Goal: Obtain resource: Download file/media

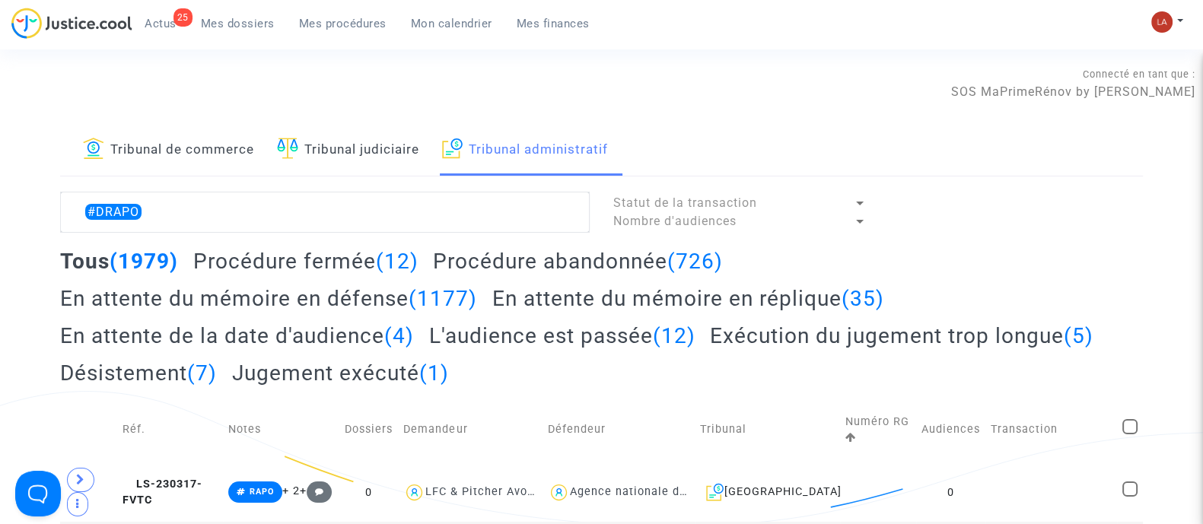
click at [559, 336] on h2 "L'audience est passée (12)" at bounding box center [562, 336] width 266 height 27
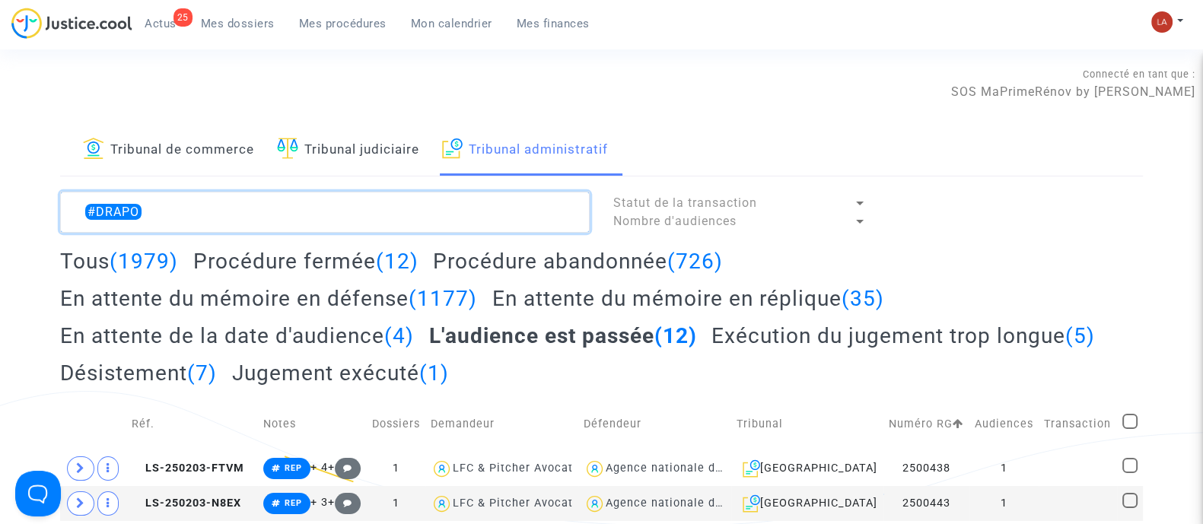
click at [352, 206] on textarea at bounding box center [325, 212] width 530 height 41
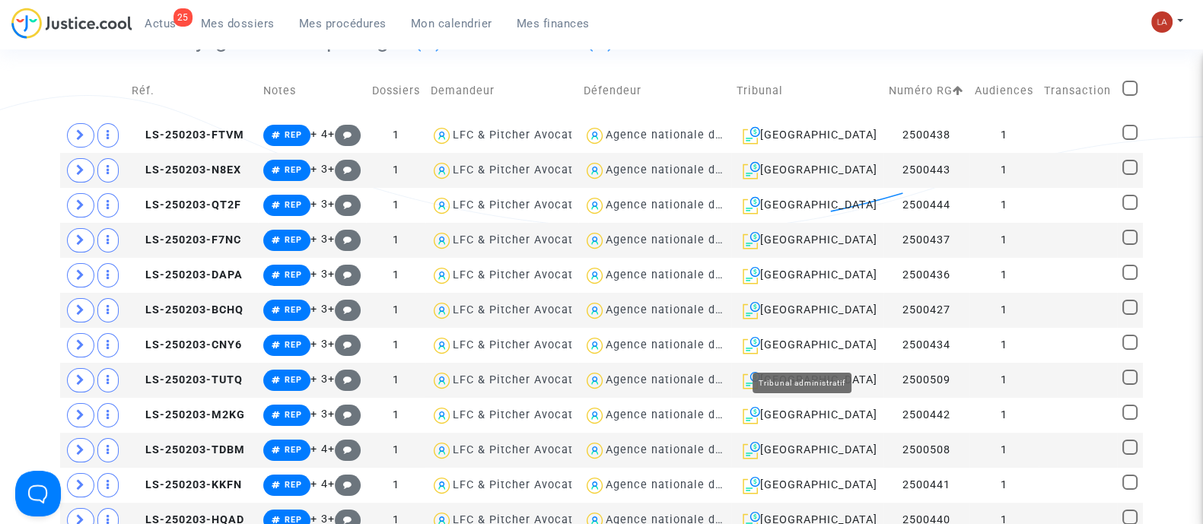
scroll to position [94, 0]
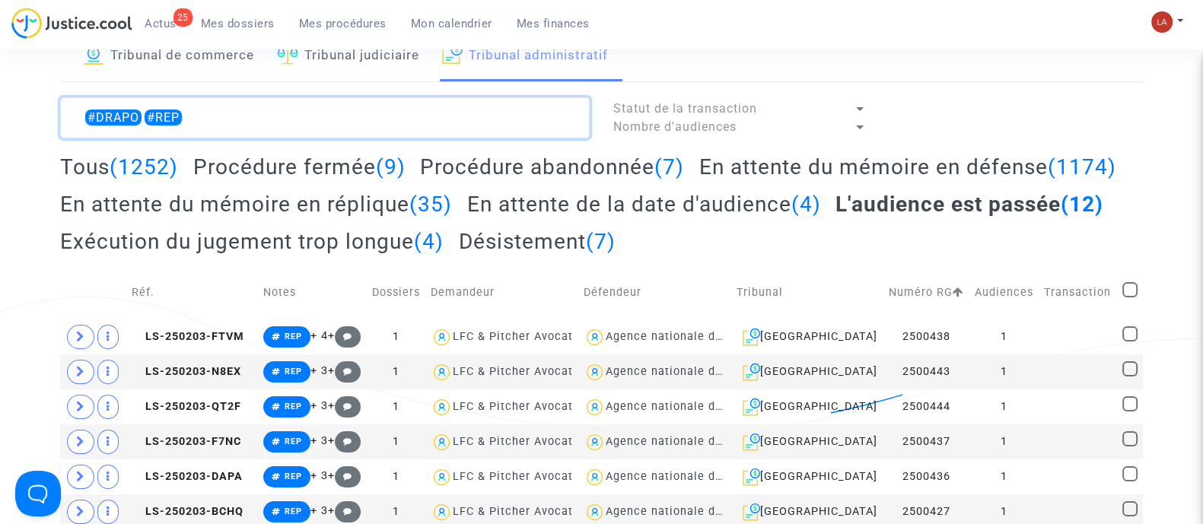
type textarea "#DRAPO #REP"
click at [444, 244] on h2 "Exécution du jugement trop longue (4)" at bounding box center [252, 241] width 384 height 27
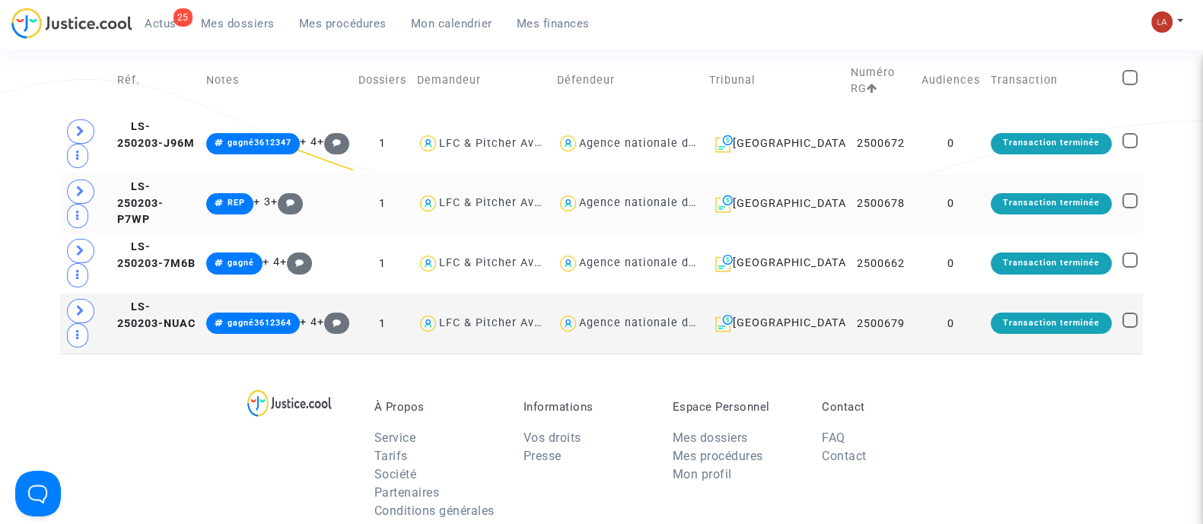
scroll to position [190, 0]
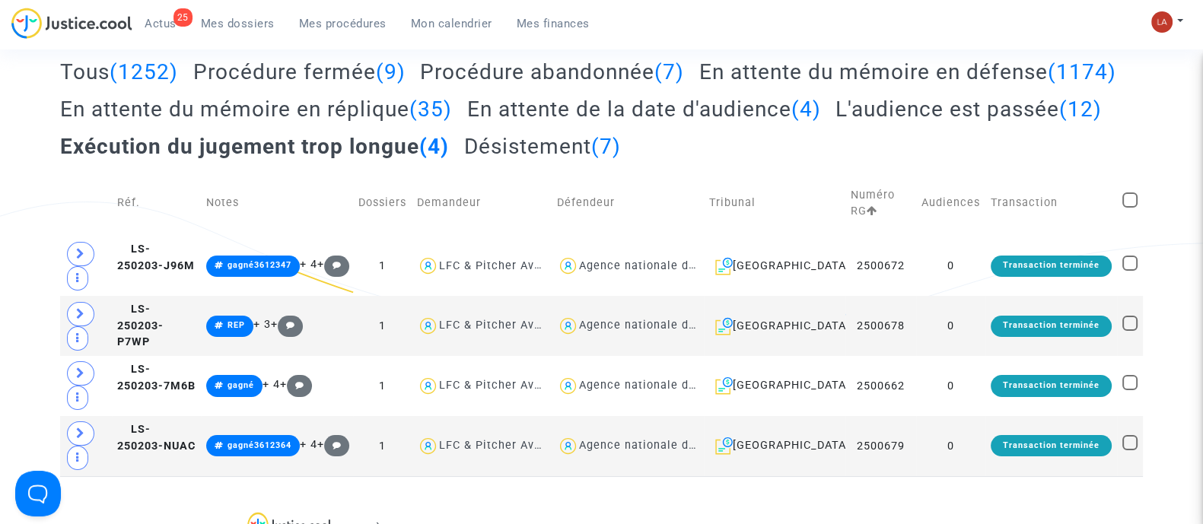
click at [464, 160] on h2 "Désistement (7)" at bounding box center [542, 146] width 157 height 27
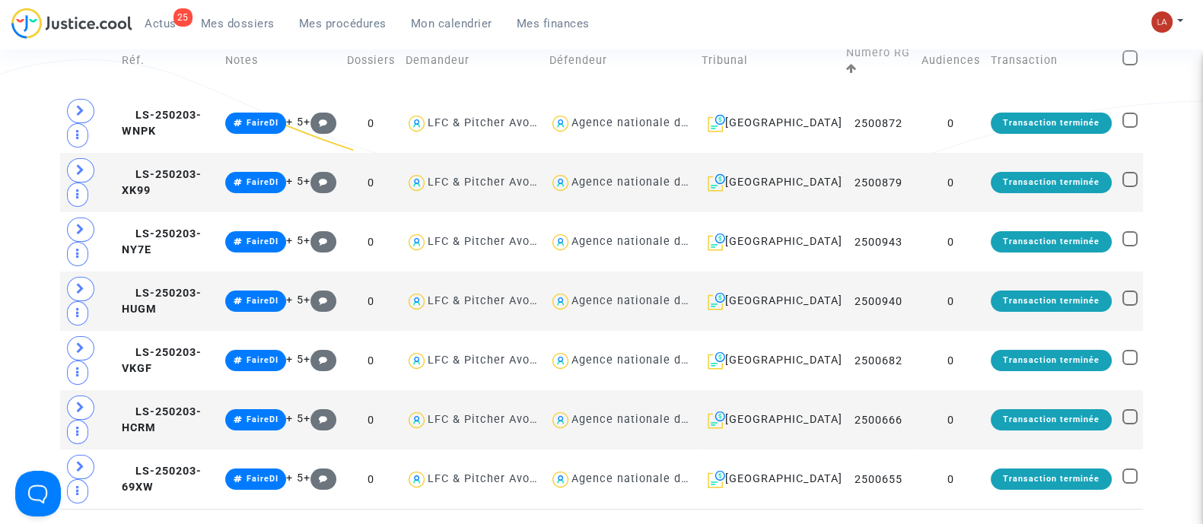
scroll to position [94, 0]
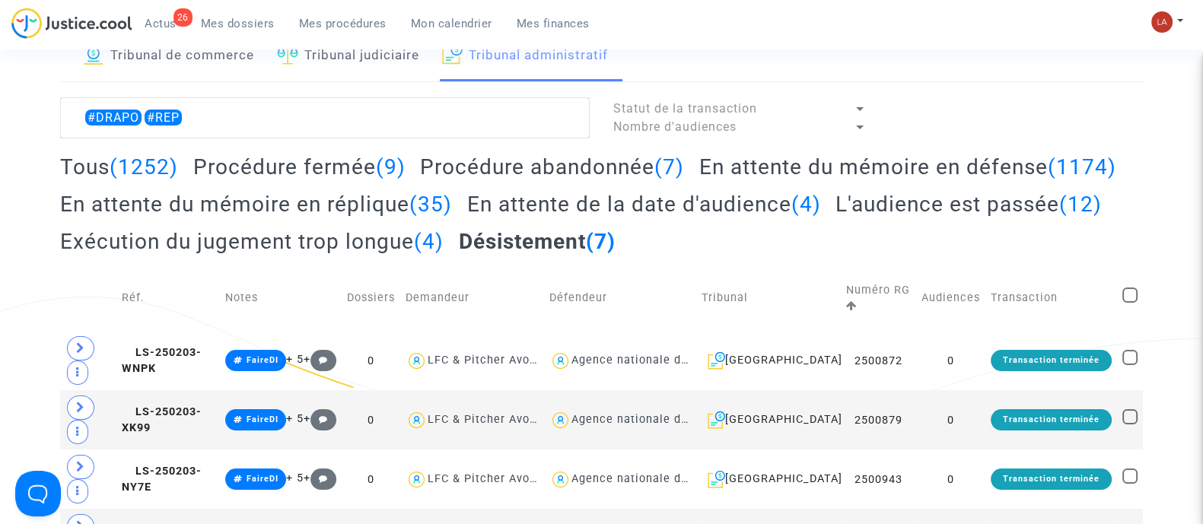
click at [1129, 303] on span at bounding box center [1130, 295] width 15 height 15
click at [1129, 304] on input "checkbox" at bounding box center [1129, 303] width 1 height 1
checkbox input "true"
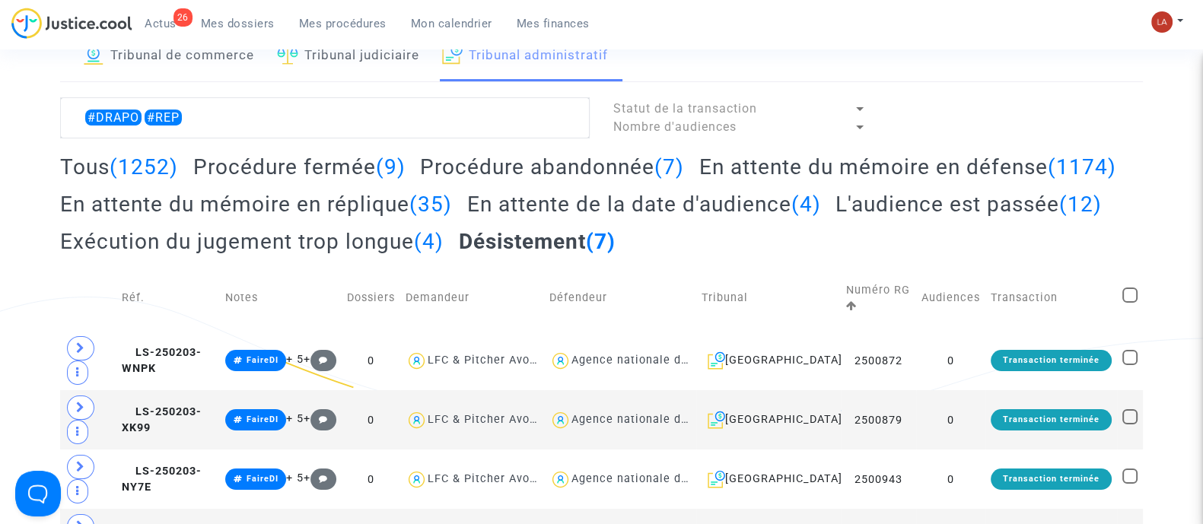
checkbox input "true"
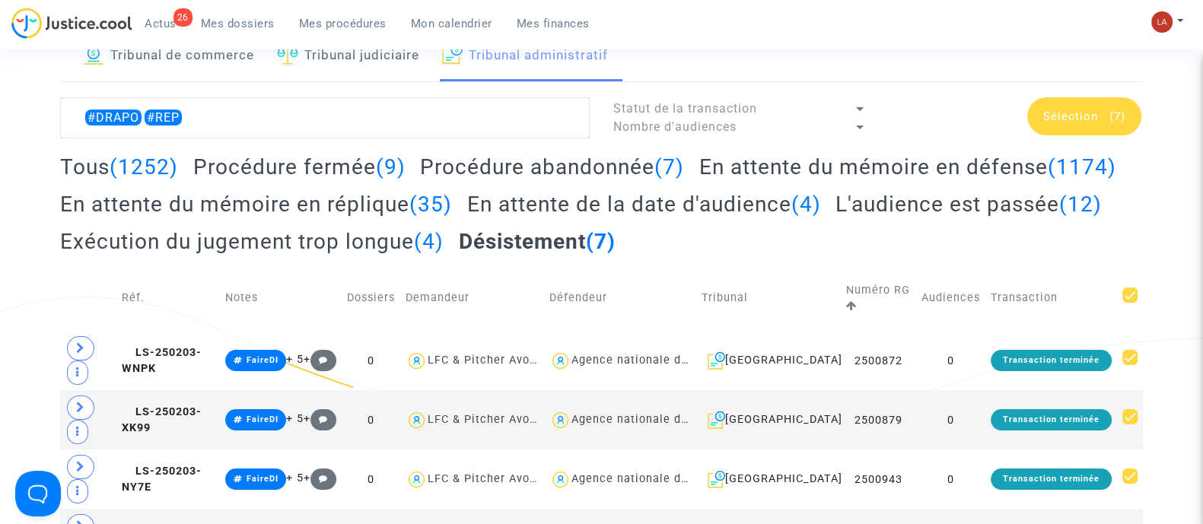
click at [1085, 119] on span "Sélection" at bounding box center [1070, 117] width 55 height 14
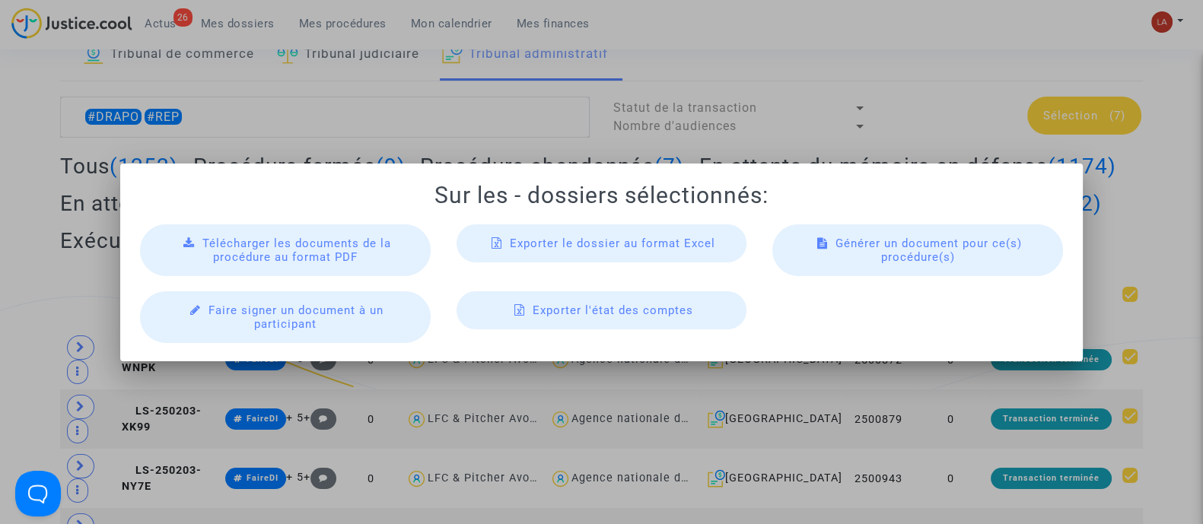
scroll to position [0, 0]
click at [294, 237] on span "Télécharger les documents de la procédure au format PDF" at bounding box center [296, 250] width 189 height 27
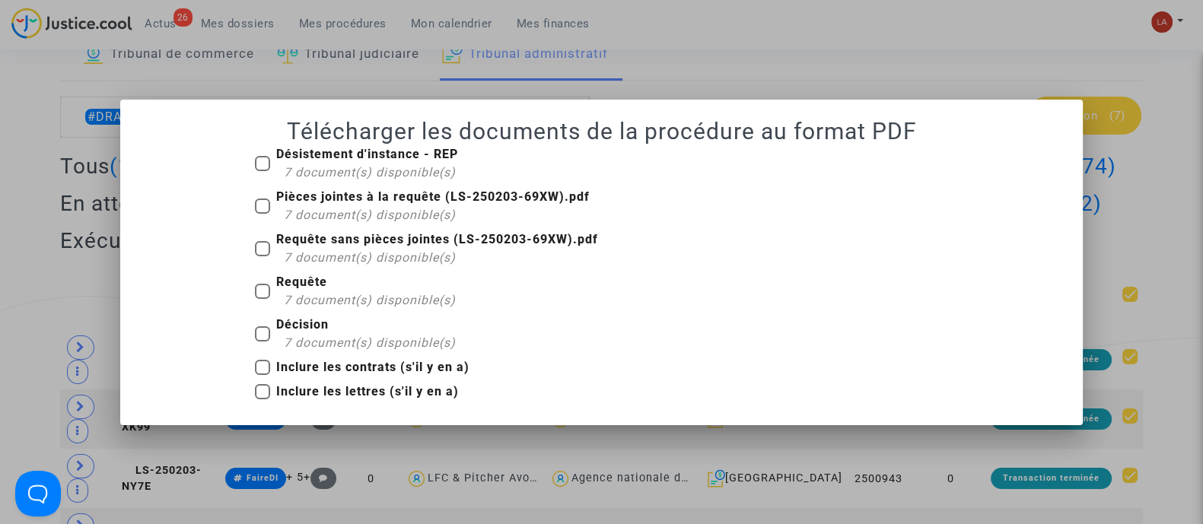
click at [314, 329] on b "Décision" at bounding box center [302, 324] width 53 height 14
click at [263, 342] on input "Décision 7 document(s) disponible(s)" at bounding box center [262, 342] width 1 height 1
checkbox input "true"
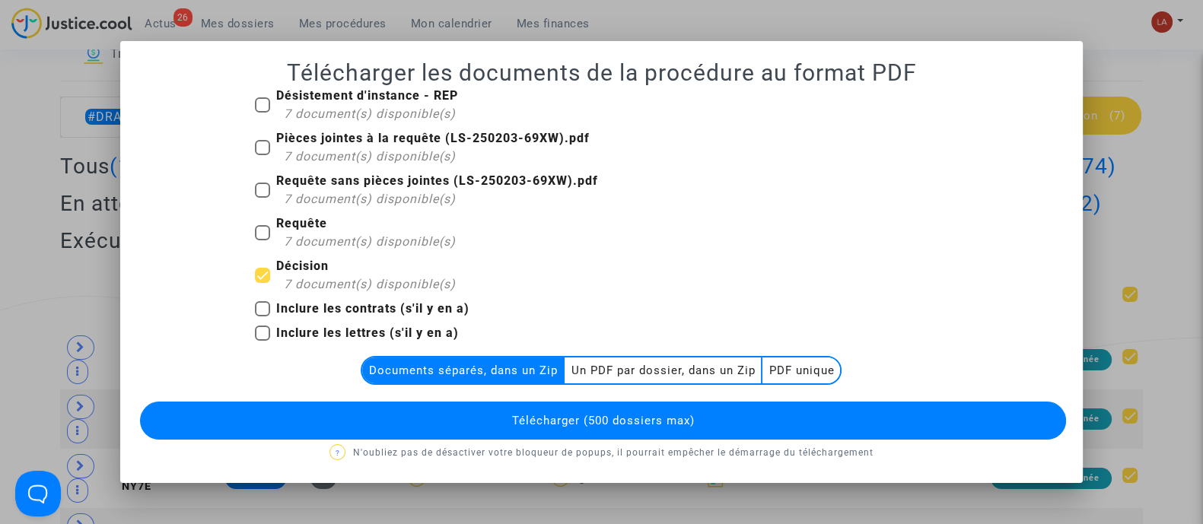
click at [701, 371] on multi-toggle-item "Un PDF par dossier, dans un Zip" at bounding box center [664, 371] width 198 height 26
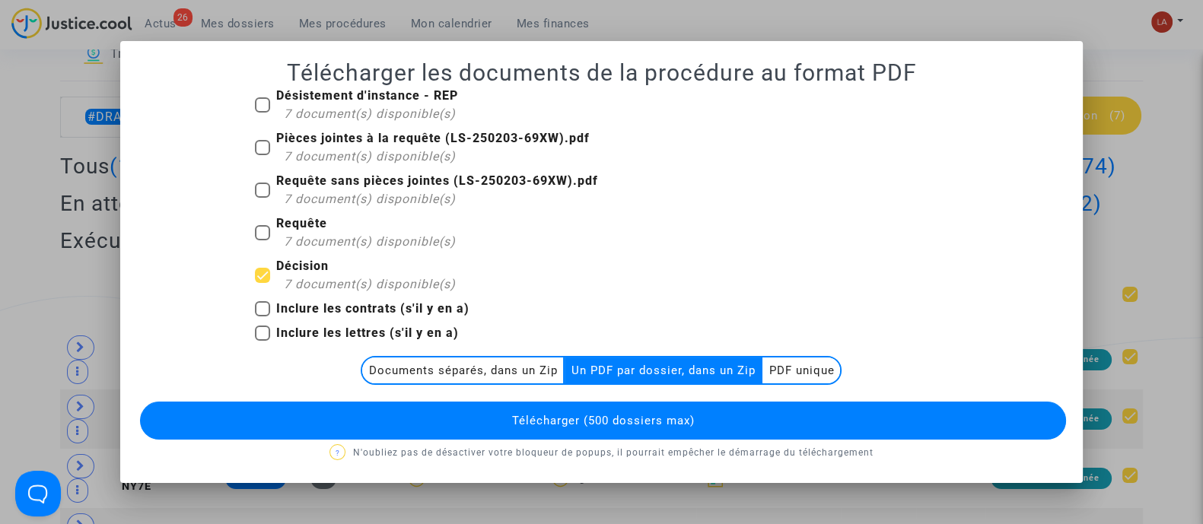
click at [710, 423] on button "Télécharger (500 dossiers max)" at bounding box center [603, 421] width 926 height 38
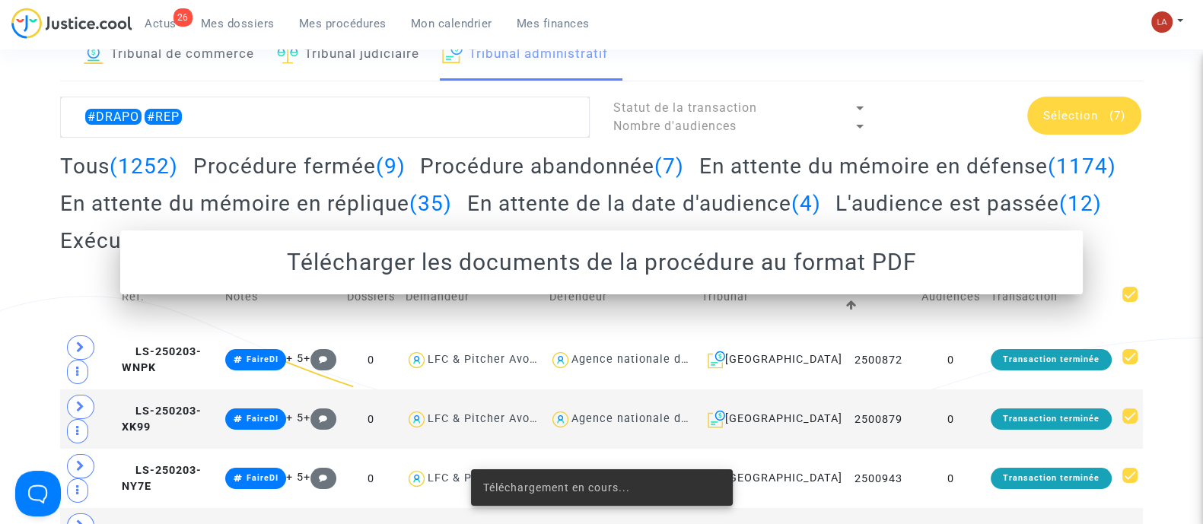
scroll to position [94, 0]
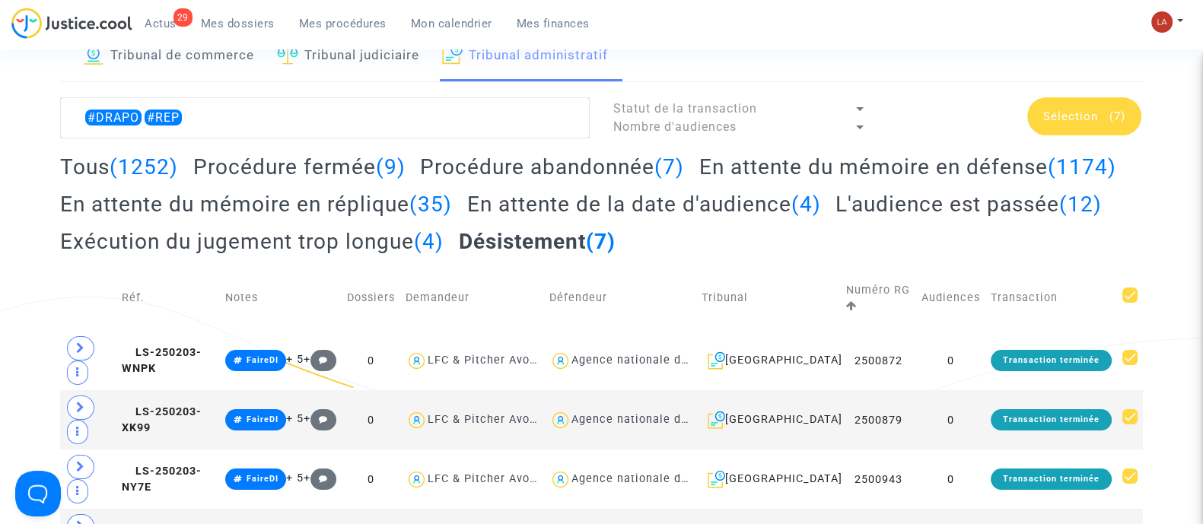
click at [444, 241] on h2 "Exécution du jugement trop longue (4)" at bounding box center [252, 241] width 384 height 27
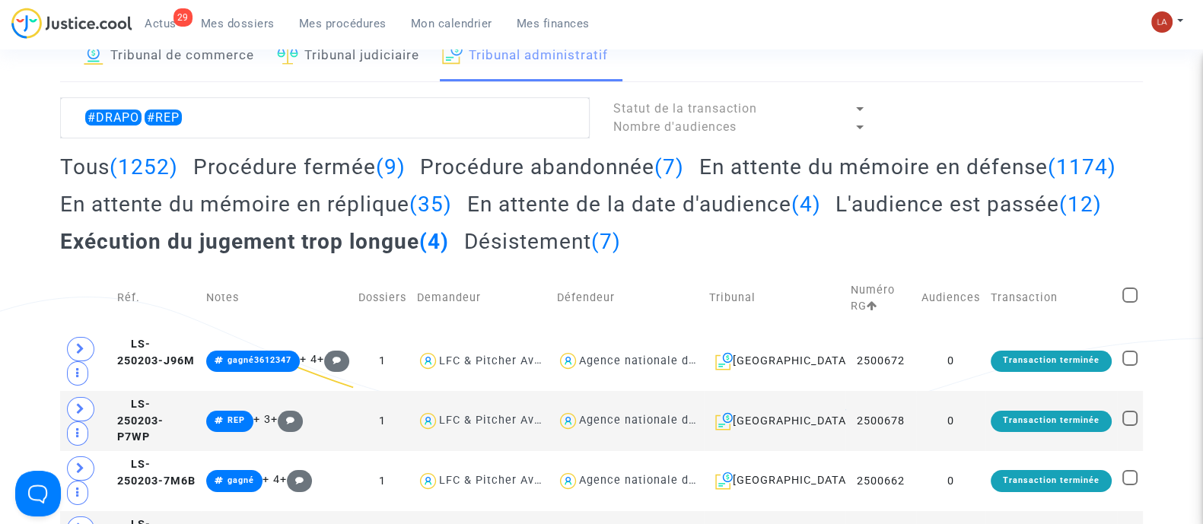
click at [1132, 303] on span at bounding box center [1130, 295] width 15 height 15
click at [1130, 304] on input "checkbox" at bounding box center [1129, 303] width 1 height 1
checkbox input "true"
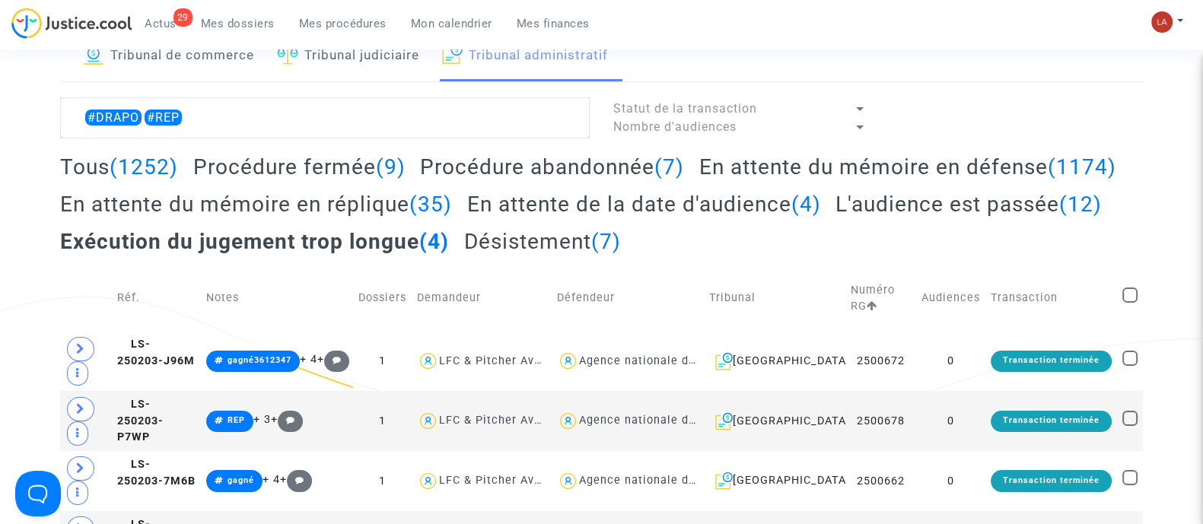
checkbox input "true"
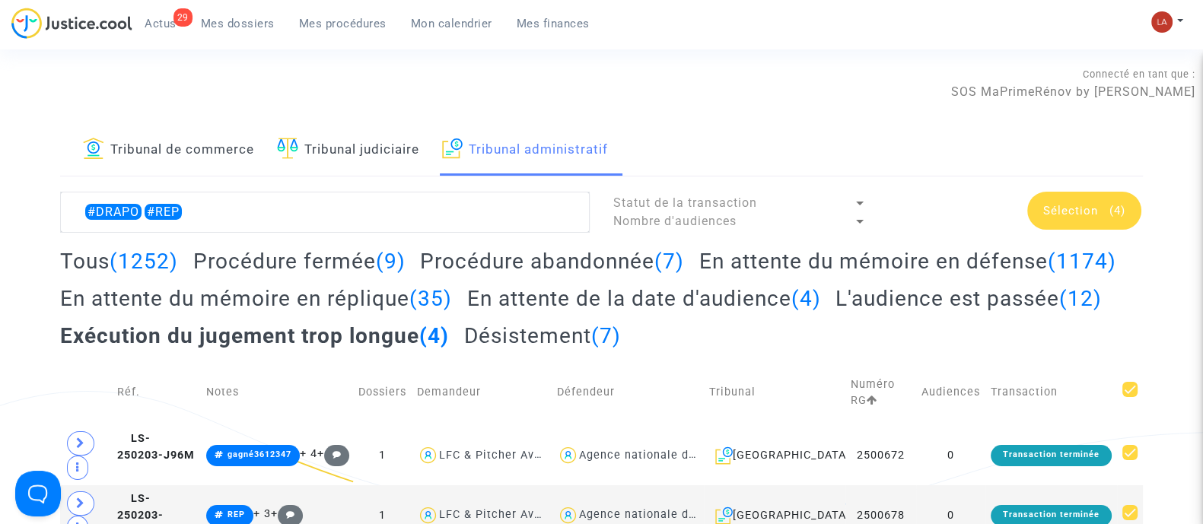
click at [1081, 206] on span "Sélection" at bounding box center [1070, 211] width 55 height 14
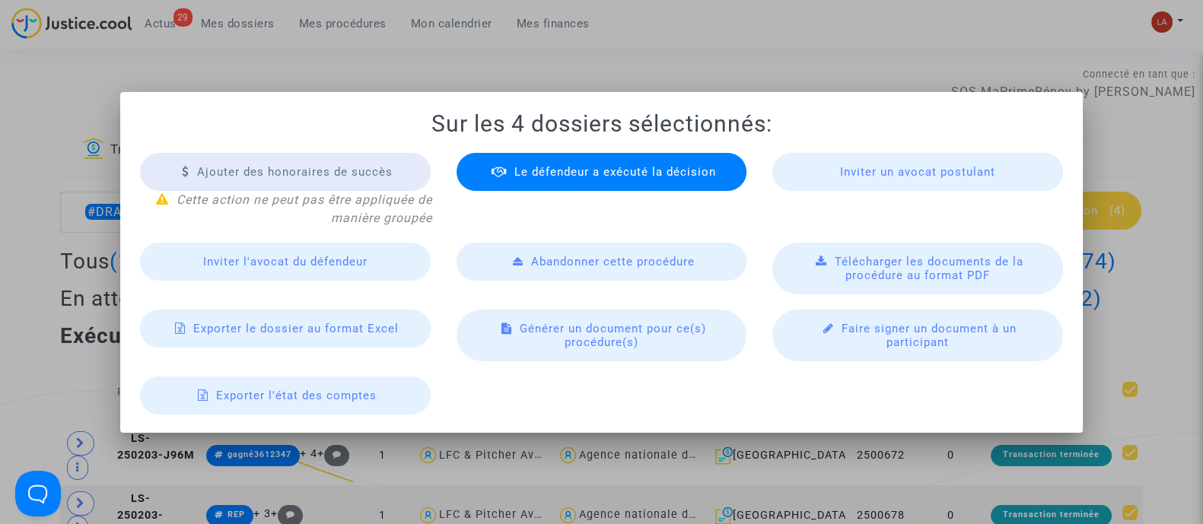
click at [827, 282] on div "Télécharger les documents de la procédure au format PDF" at bounding box center [917, 269] width 291 height 52
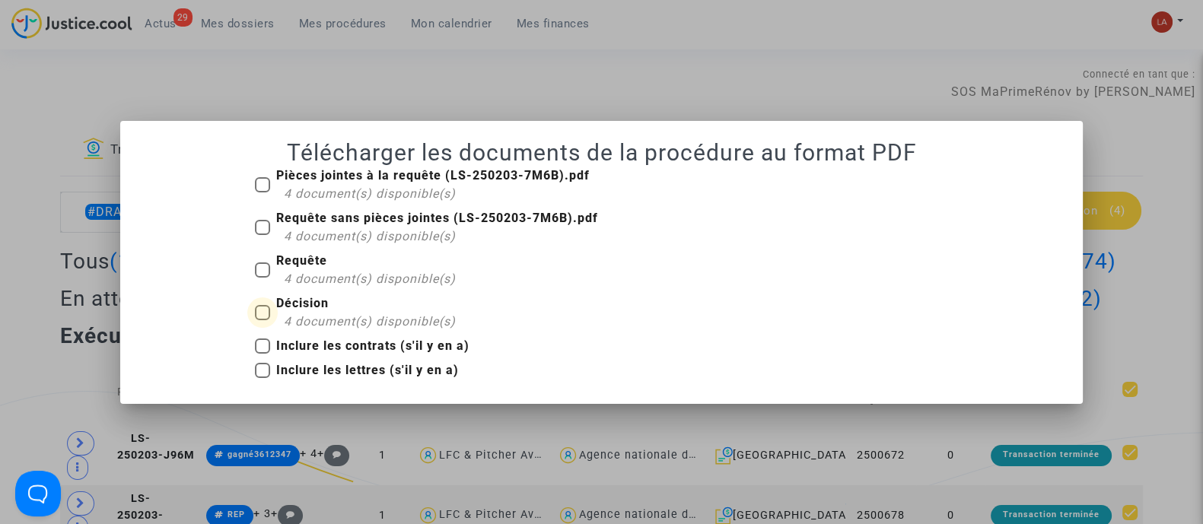
click at [346, 316] on span "4 document(s) disponible(s)" at bounding box center [370, 321] width 172 height 14
click at [263, 320] on input "Décision 4 document(s) disponible(s)" at bounding box center [262, 320] width 1 height 1
checkbox input "true"
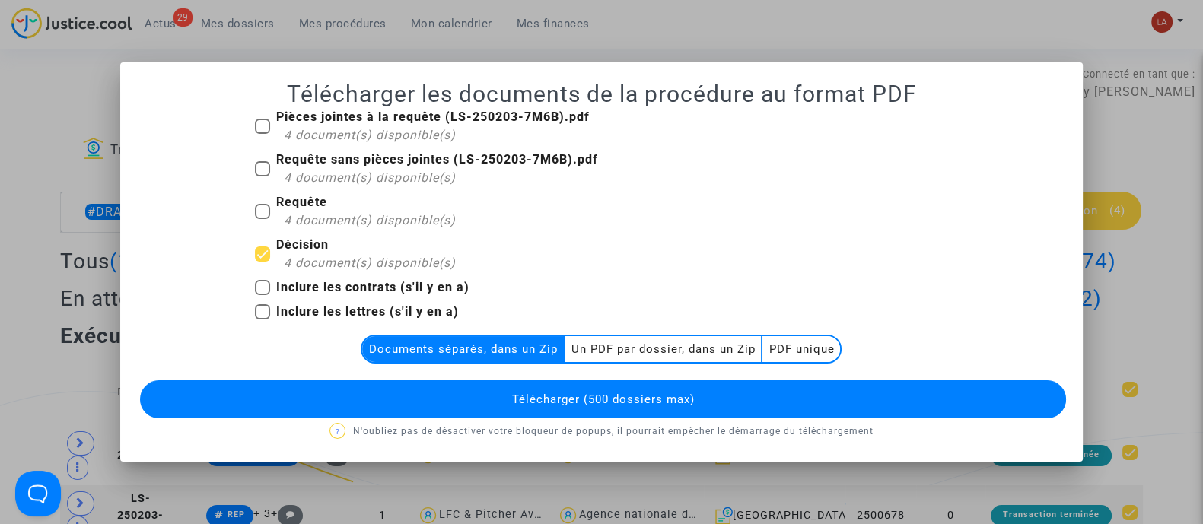
click at [616, 345] on multi-toggle-item "Un PDF par dossier, dans un Zip" at bounding box center [664, 349] width 198 height 26
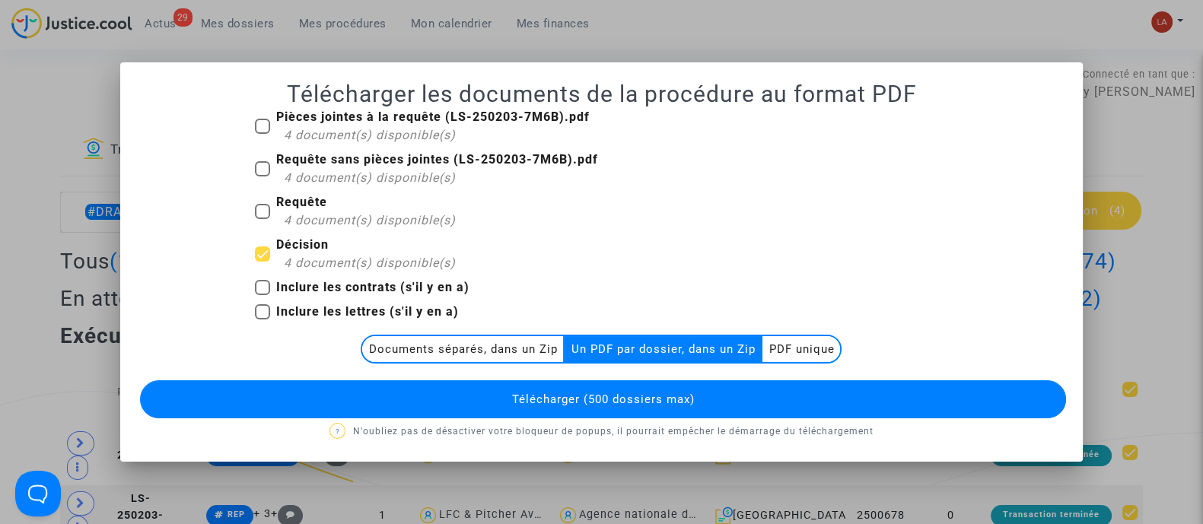
click at [709, 404] on button "Télécharger (500 dossiers max)" at bounding box center [603, 400] width 926 height 38
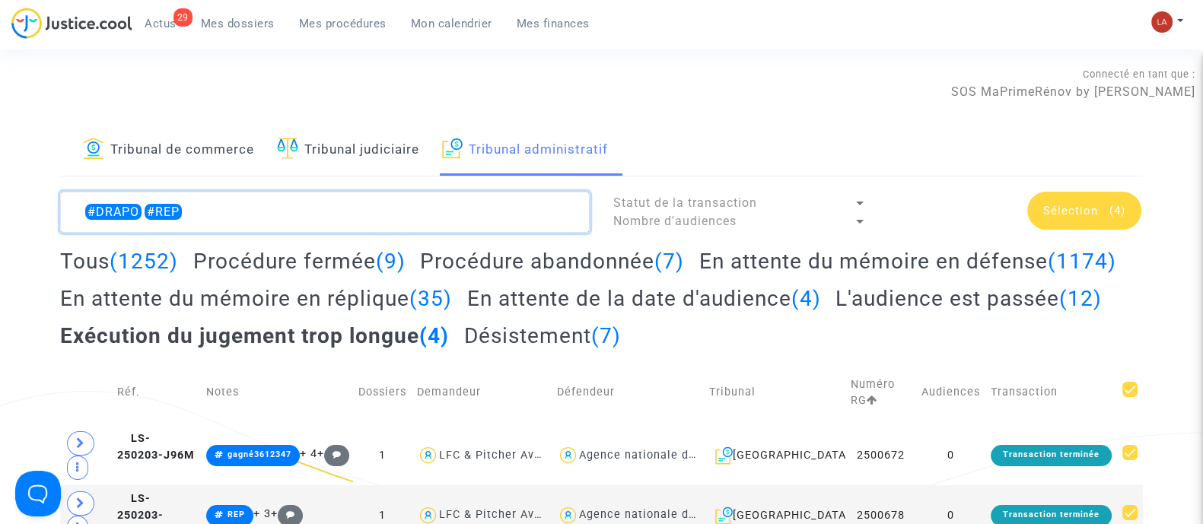
click at [158, 212] on textarea at bounding box center [325, 212] width 530 height 41
drag, startPoint x: 162, startPoint y: 208, endPoint x: 348, endPoint y: 228, distance: 186.8
click at [342, 228] on textarea at bounding box center [325, 212] width 530 height 41
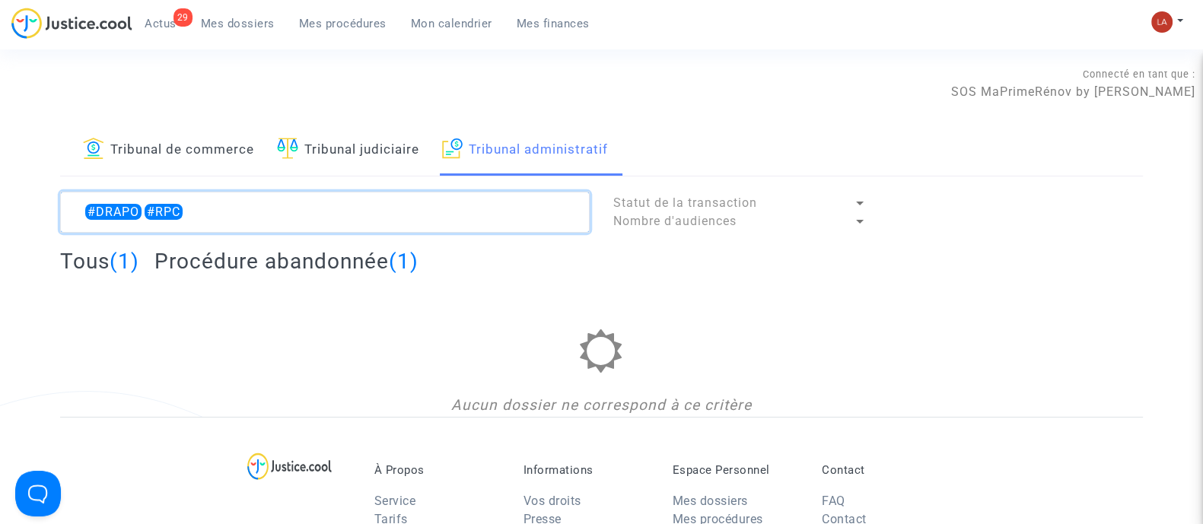
drag, startPoint x: 148, startPoint y: 203, endPoint x: 425, endPoint y: 209, distance: 276.3
click at [418, 208] on textarea at bounding box center [325, 212] width 530 height 41
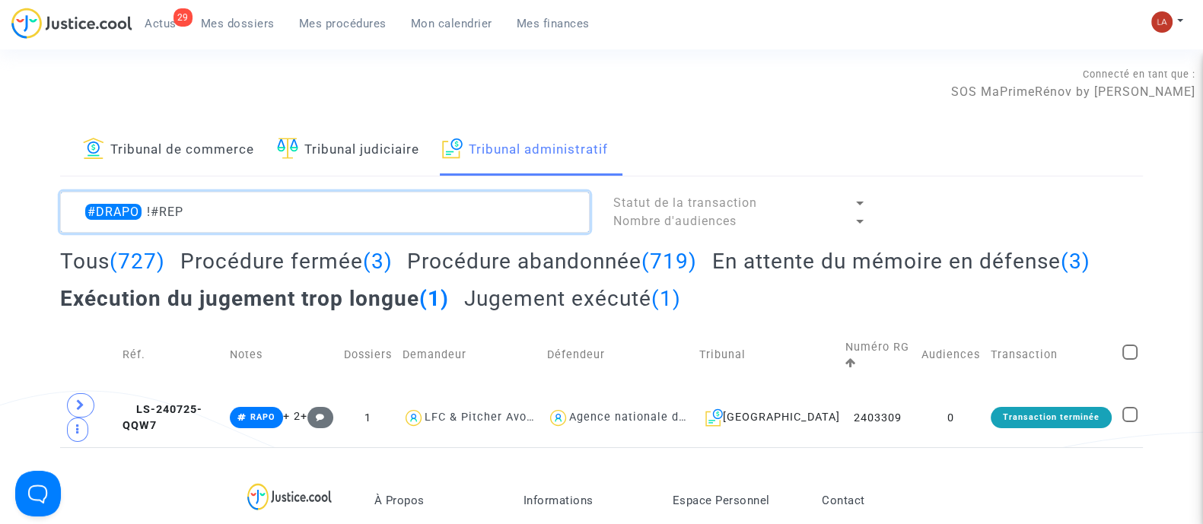
type textarea "#DRAPO !#REP"
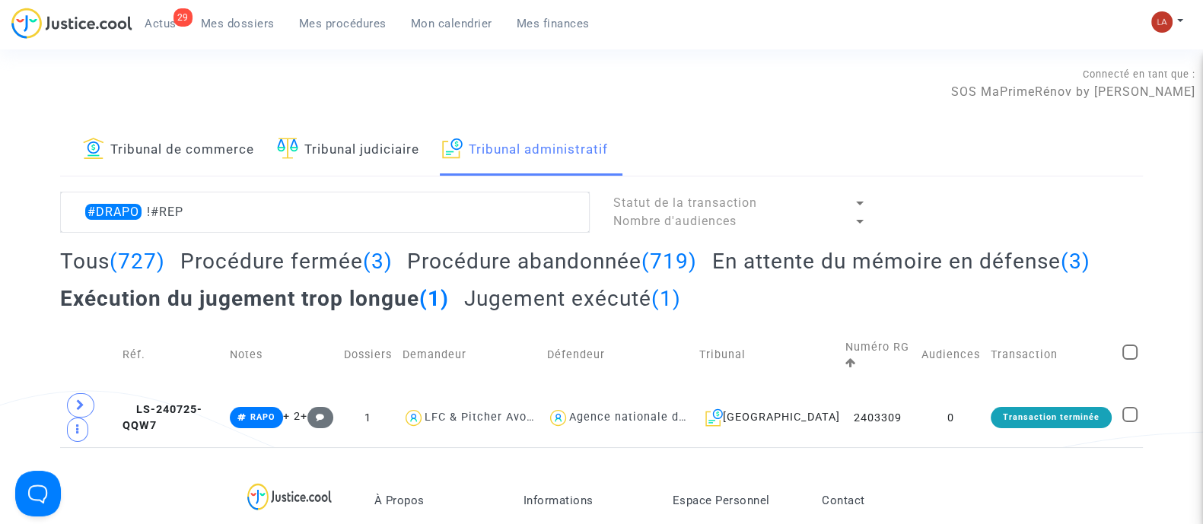
click at [542, 263] on h2 "Procédure abandonnée (719)" at bounding box center [552, 261] width 290 height 27
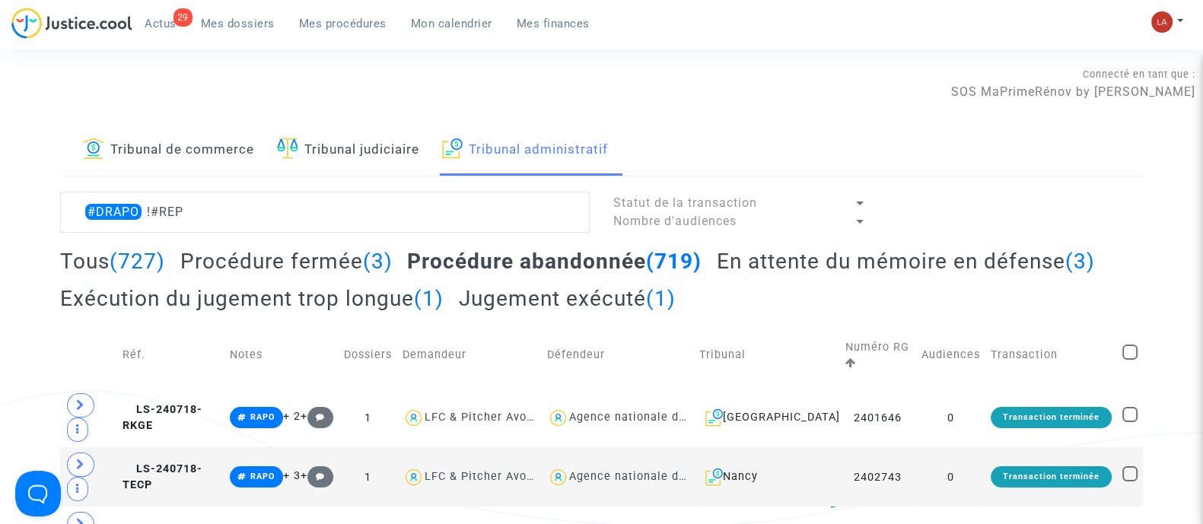
click at [1126, 349] on span at bounding box center [1130, 352] width 15 height 15
click at [1129, 360] on input "checkbox" at bounding box center [1129, 360] width 1 height 1
checkbox input "true"
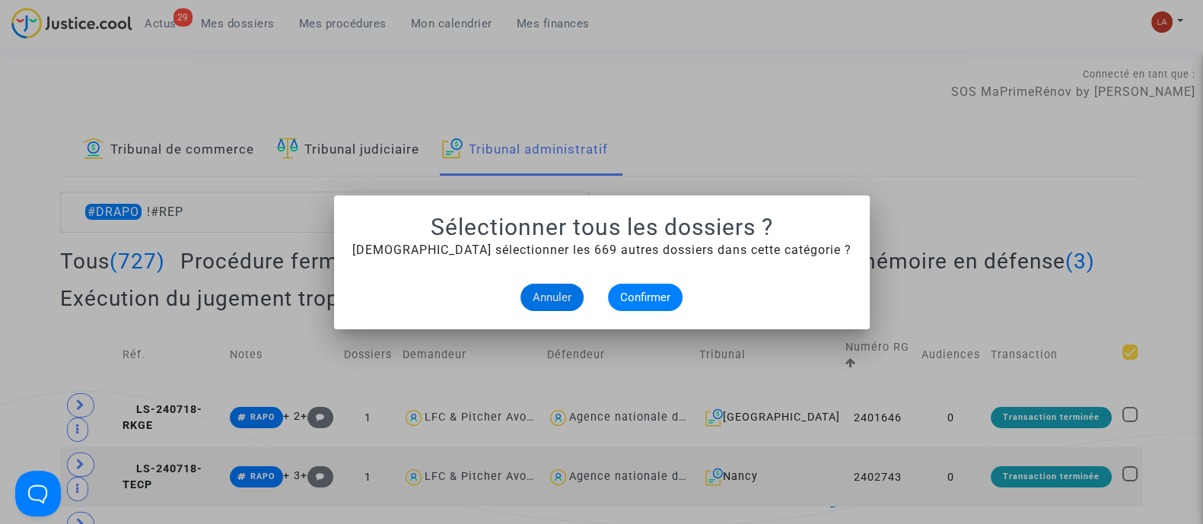
click at [772, 23] on div at bounding box center [601, 262] width 1203 height 524
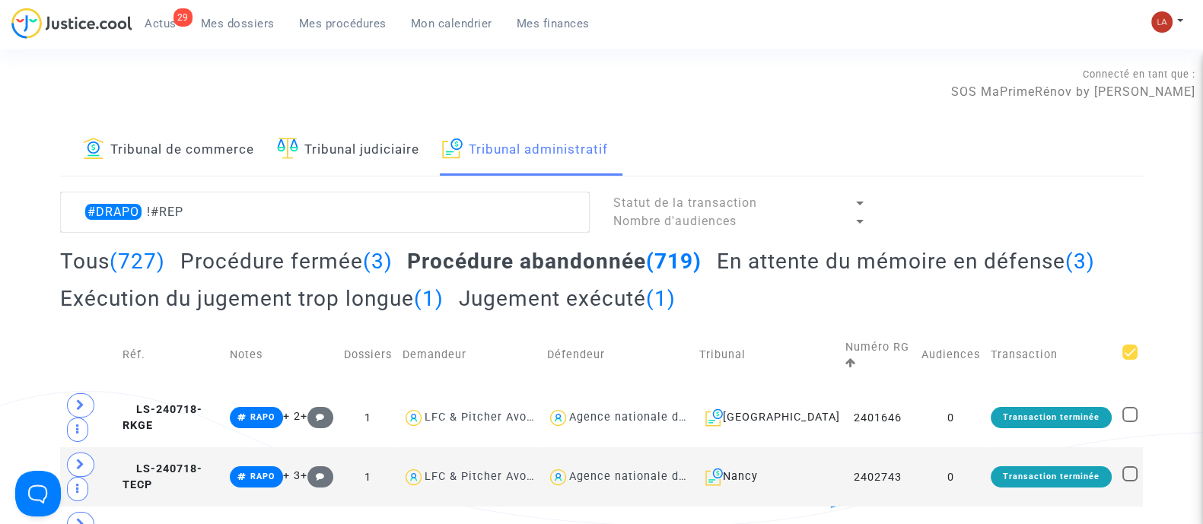
click at [496, 250] on h2 "Procédure abandonnée (719)" at bounding box center [554, 261] width 295 height 27
click at [1113, 347] on td "Transaction" at bounding box center [1052, 355] width 132 height 65
click at [1128, 356] on span at bounding box center [1130, 352] width 15 height 15
click at [1129, 360] on input "checkbox" at bounding box center [1129, 360] width 1 height 1
checkbox input "true"
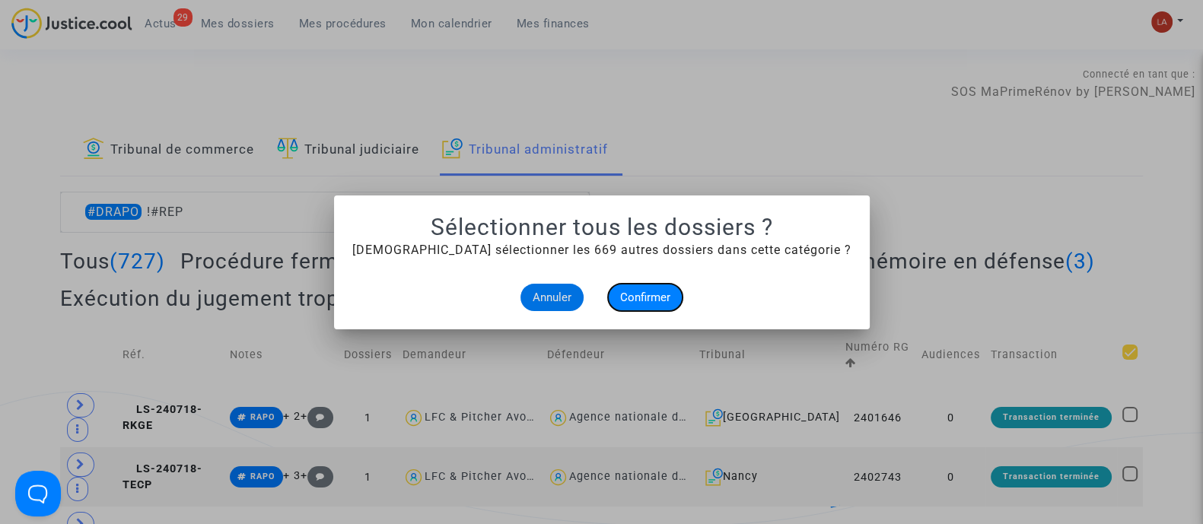
click at [677, 307] on button "Confirmer" at bounding box center [645, 297] width 75 height 27
checkbox input "true"
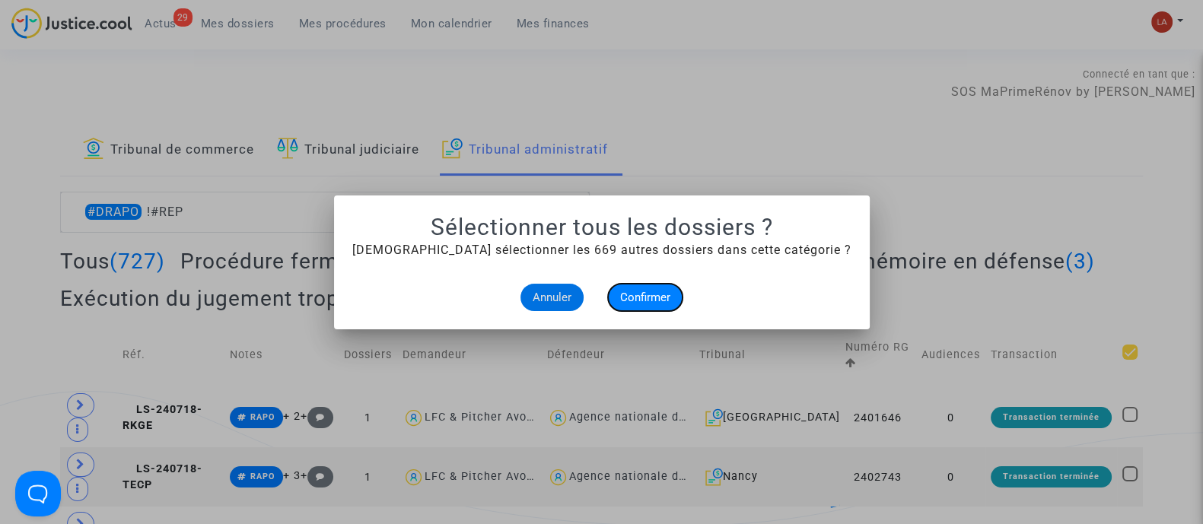
checkbox input "true"
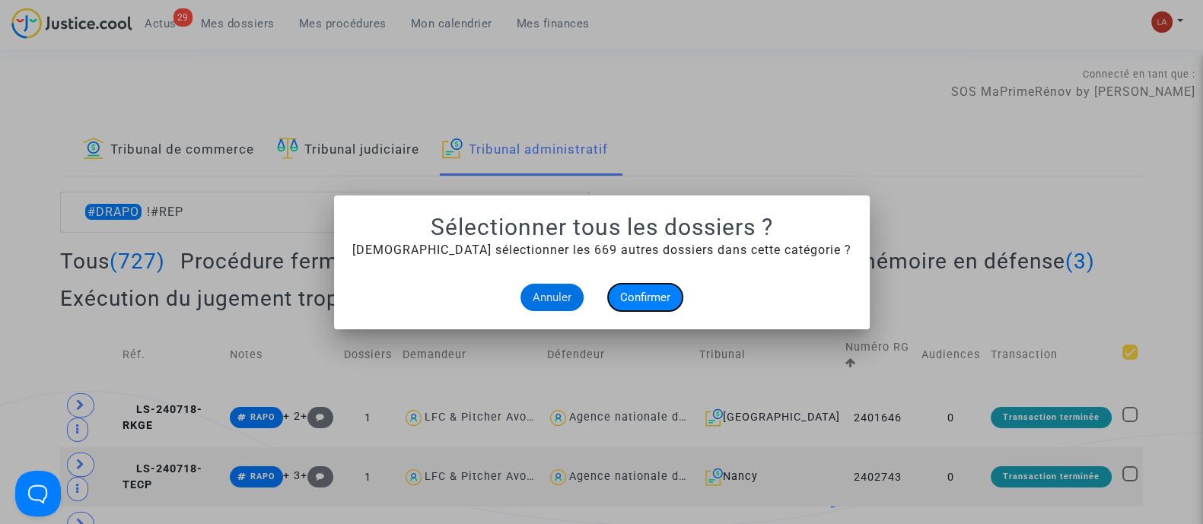
checkbox input "true"
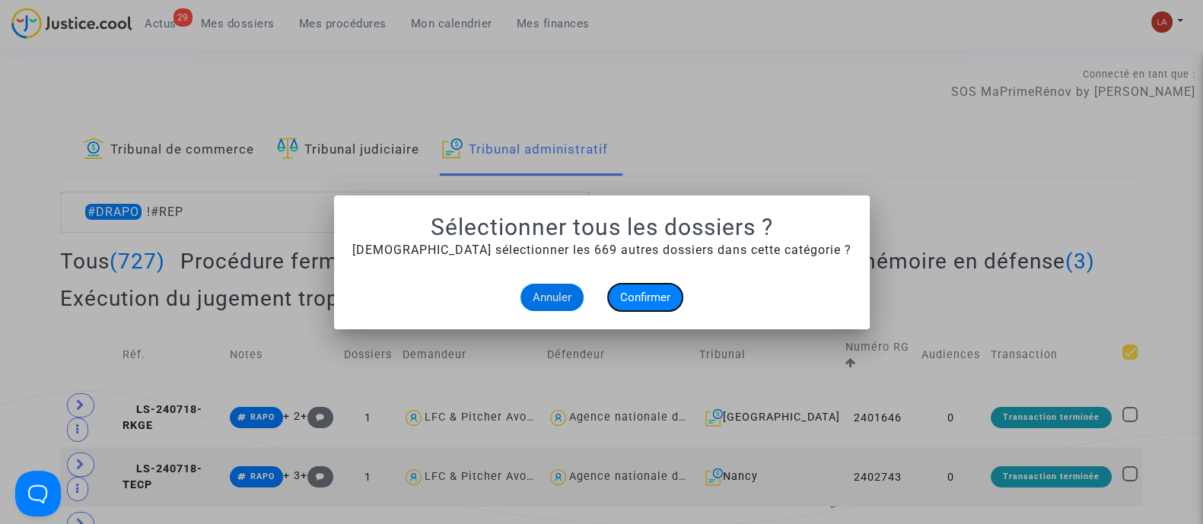
checkbox input "true"
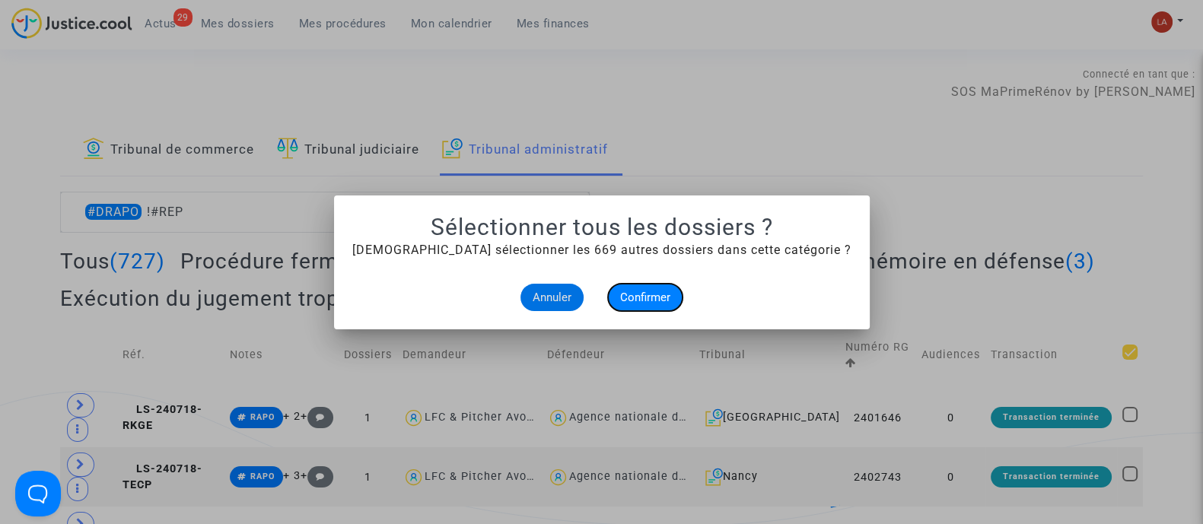
checkbox input "true"
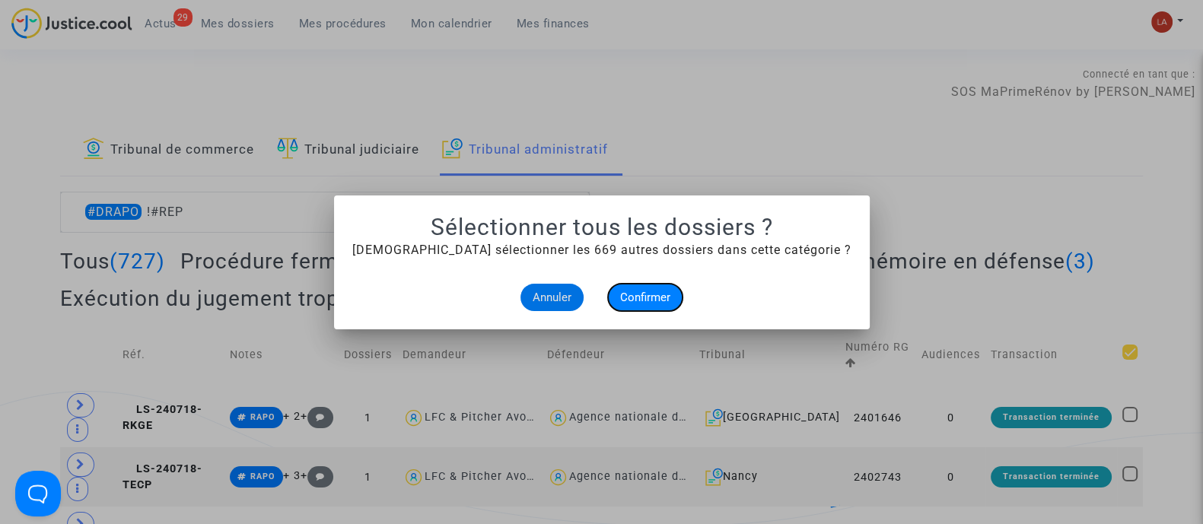
checkbox input "true"
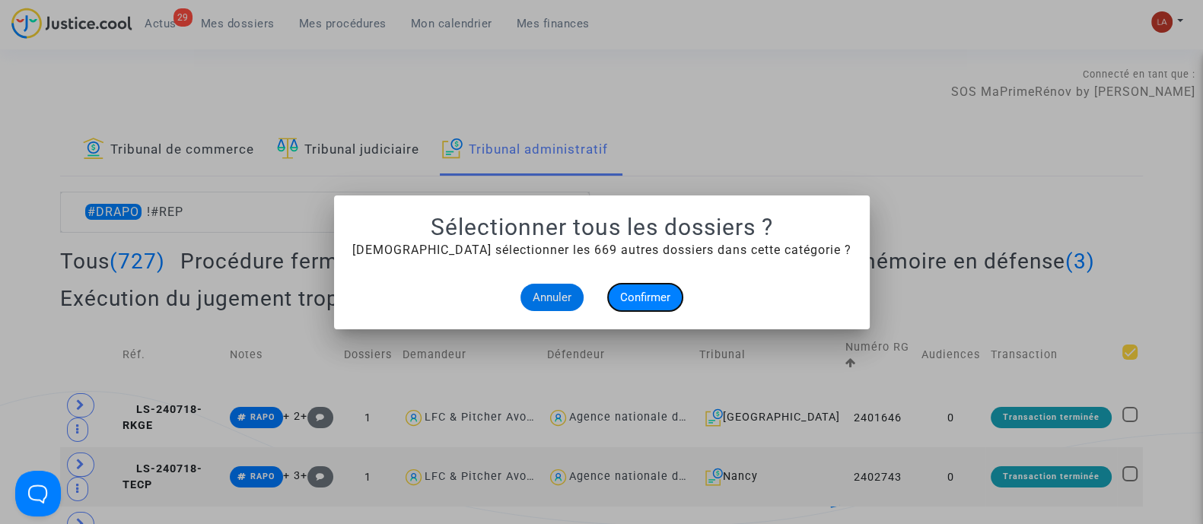
checkbox input "true"
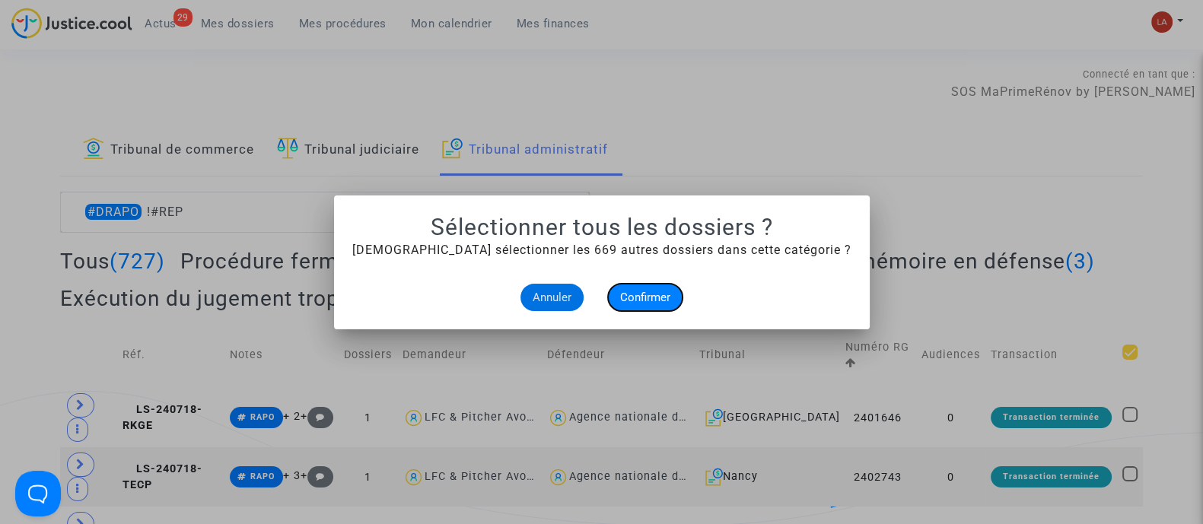
checkbox input "true"
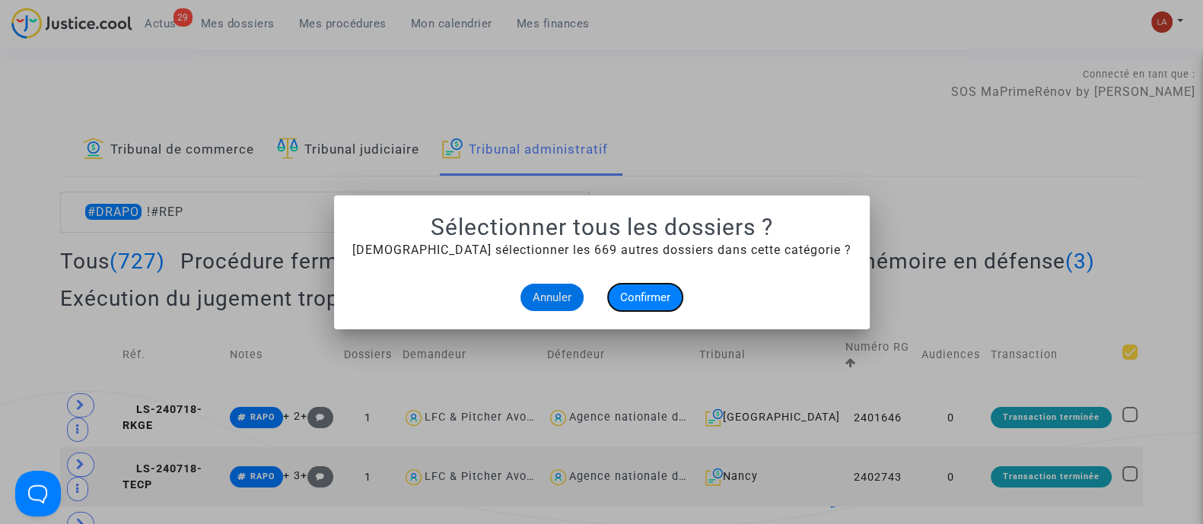
checkbox input "true"
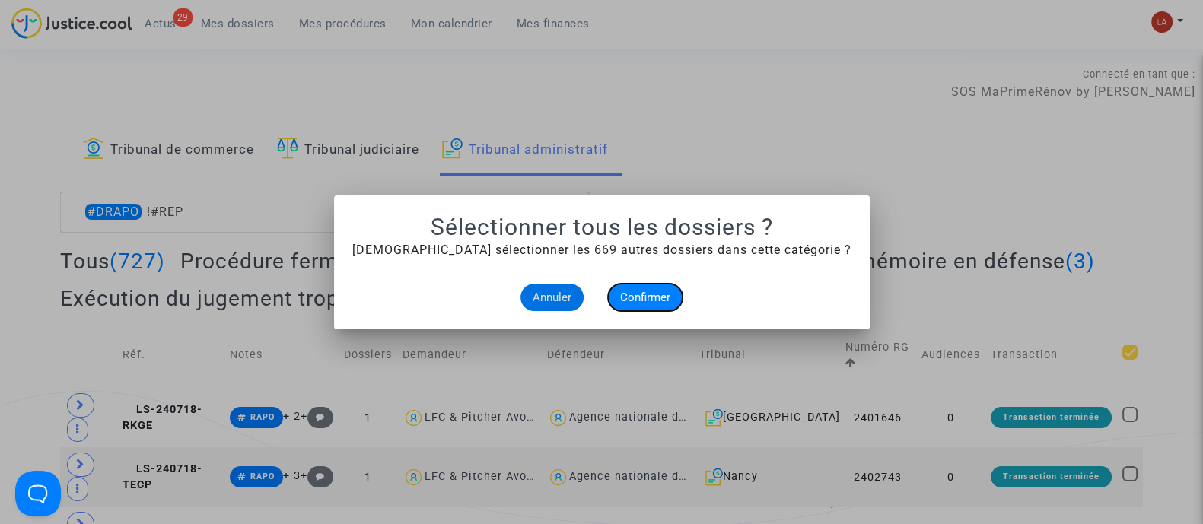
checkbox input "true"
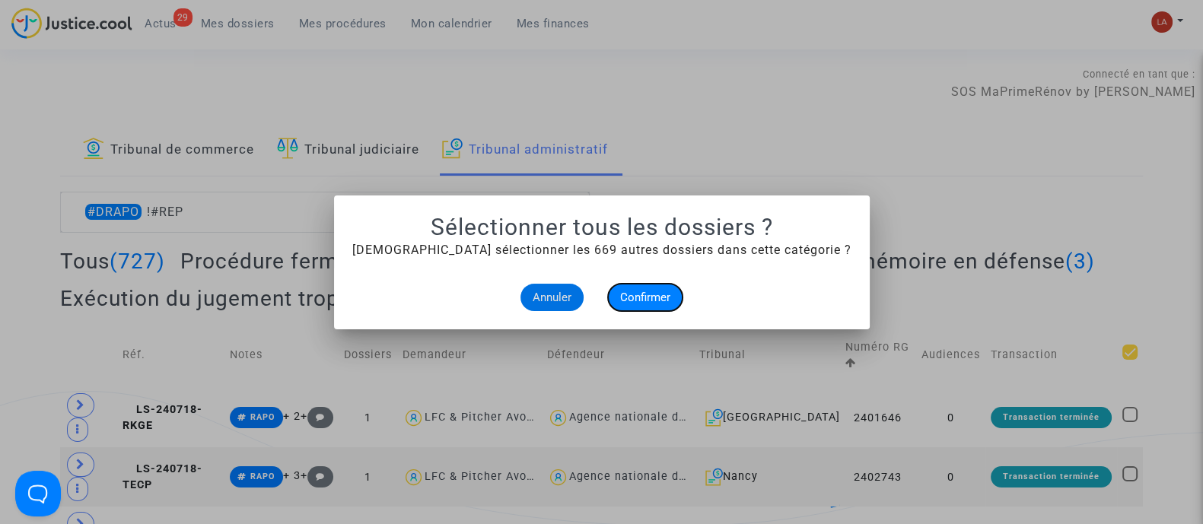
checkbox input "true"
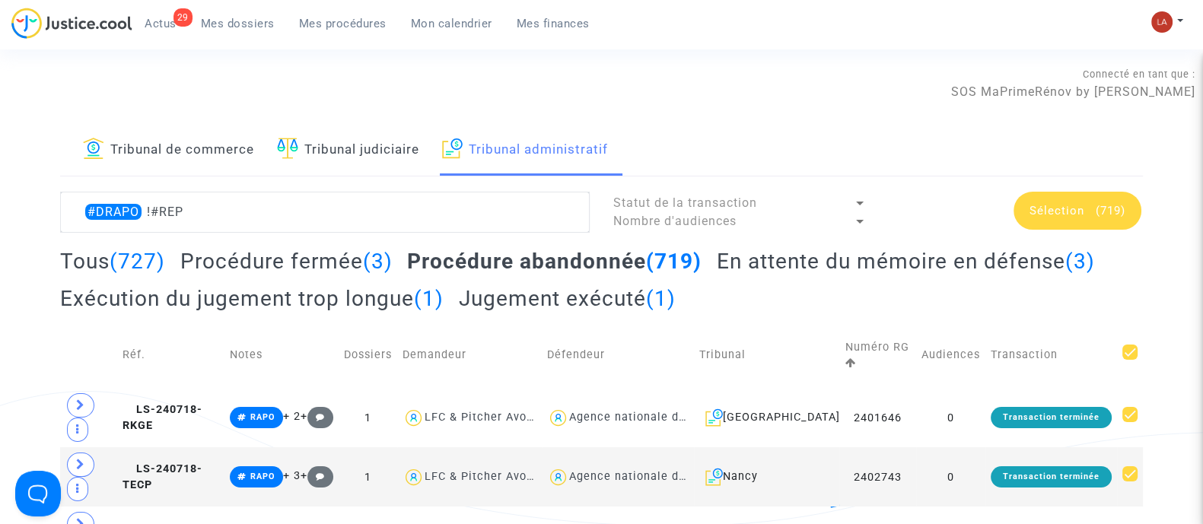
click at [1037, 209] on span "Sélection" at bounding box center [1057, 211] width 55 height 14
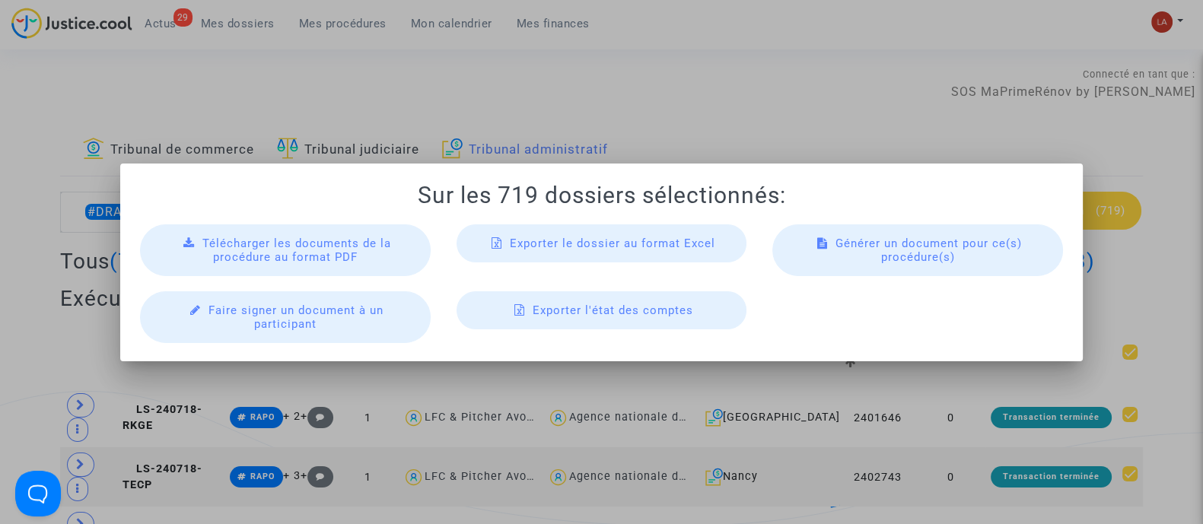
click at [330, 256] on span "Télécharger les documents de la procédure au format PDF" at bounding box center [296, 250] width 189 height 27
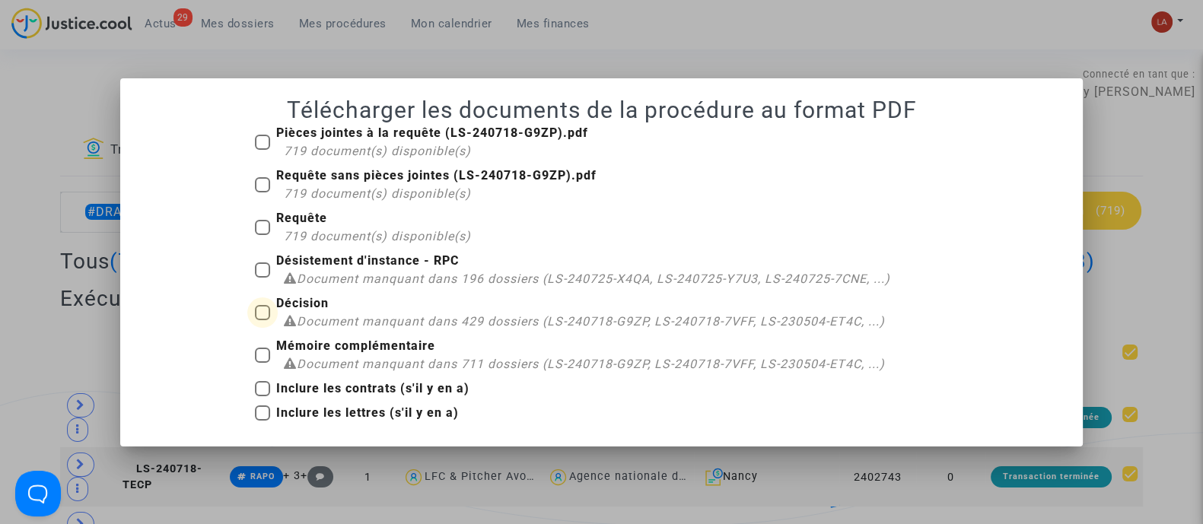
click at [334, 314] on span "Document manquant dans 429 dossiers (LS-240718-G9ZP, LS-240718-7VFF, LS-230504-…" at bounding box center [591, 321] width 588 height 14
click at [263, 320] on input "Décision Document manquant dans 429 dossiers (LS-240718-G9ZP, LS-240718-7VFF, L…" at bounding box center [262, 320] width 1 height 1
checkbox input "true"
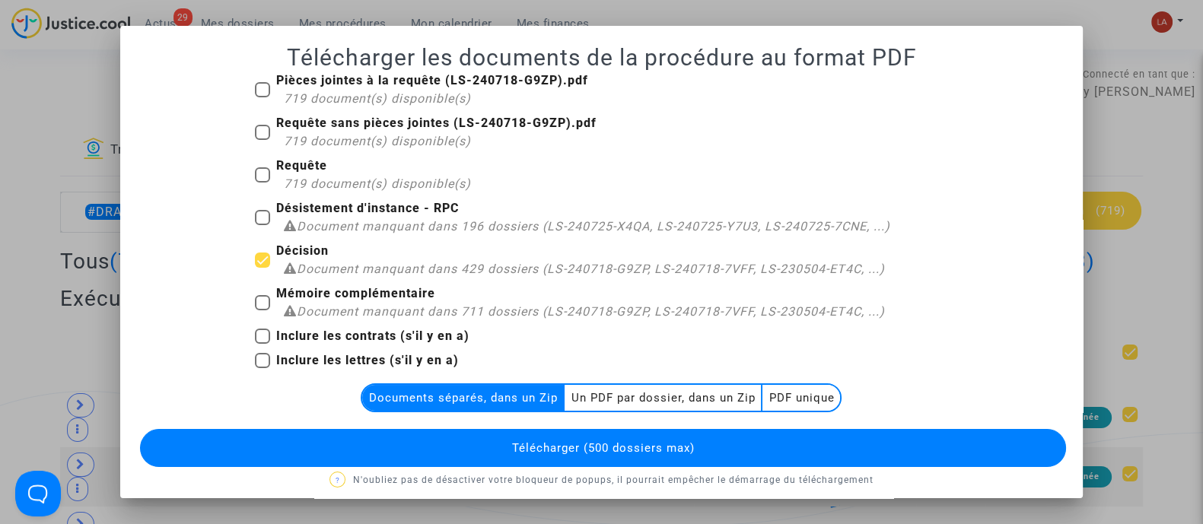
click at [308, 226] on span "Document manquant dans 196 dossiers (LS-240725-X4QA, LS-240725-Y7U3, LS-240725-…" at bounding box center [594, 226] width 594 height 14
click at [263, 226] on input "Désistement d'instance - RPC Document manquant dans 196 dossiers (LS-240725-X4Q…" at bounding box center [262, 225] width 1 height 1
checkbox input "true"
click at [646, 395] on multi-toggle-item "Un PDF par dossier, dans un Zip" at bounding box center [664, 398] width 198 height 26
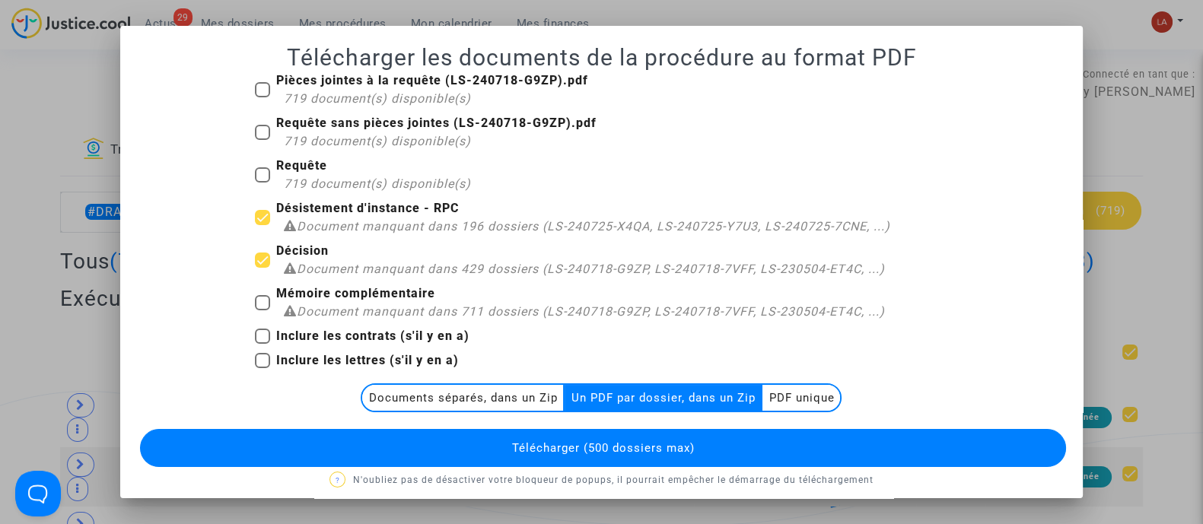
click at [624, 454] on span "Télécharger (500 dossiers max)" at bounding box center [602, 448] width 183 height 14
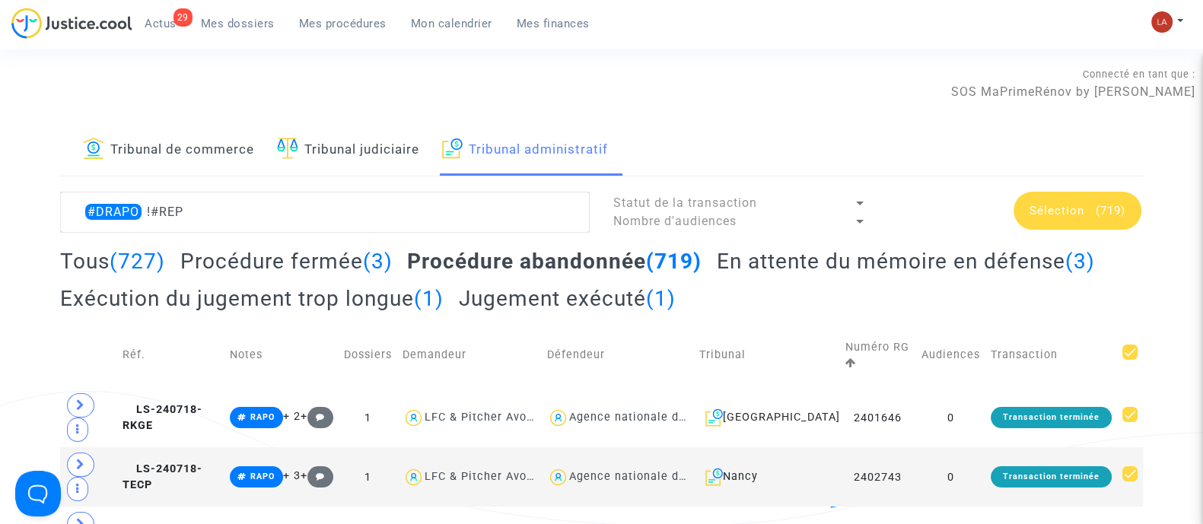
click at [1069, 221] on div "Sélection (719)" at bounding box center [1078, 211] width 128 height 38
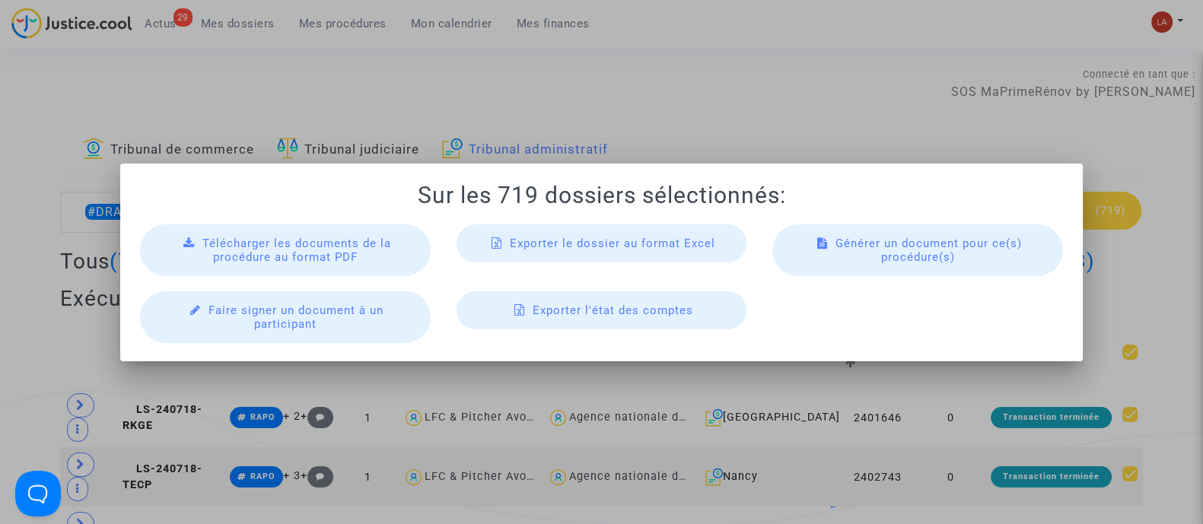
click at [285, 253] on span "Télécharger les documents de la procédure au format PDF" at bounding box center [296, 250] width 189 height 27
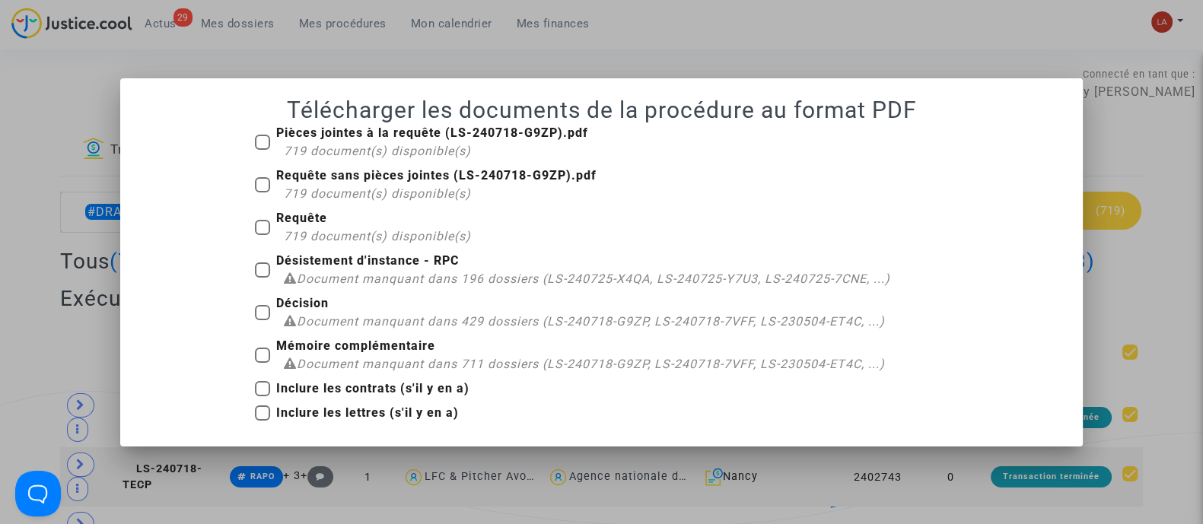
click at [422, 254] on b "Désistement d'instance - RPC" at bounding box center [367, 260] width 183 height 14
click at [263, 278] on input "Désistement d'instance - RPC Document manquant dans 196 dossiers (LS-240725-X4Q…" at bounding box center [262, 278] width 1 height 1
checkbox input "true"
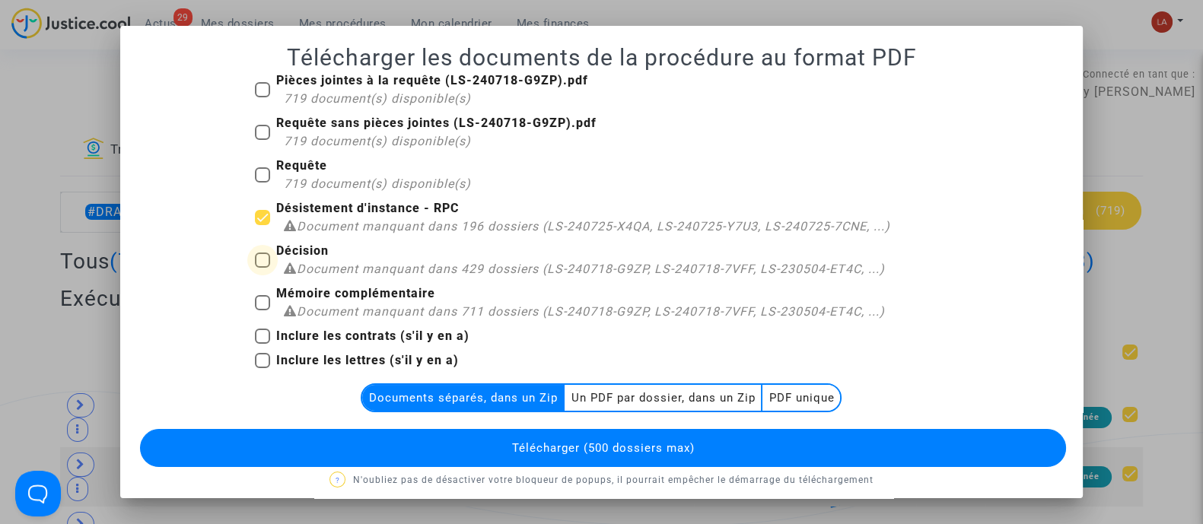
click at [333, 263] on span "Document manquant dans 429 dossiers (LS-240718-G9ZP, LS-240718-7VFF, LS-230504-…" at bounding box center [591, 269] width 588 height 14
click at [263, 268] on input "Décision Document manquant dans 429 dossiers (LS-240718-G9ZP, LS-240718-7VFF, L…" at bounding box center [262, 268] width 1 height 1
checkbox input "true"
click at [666, 397] on multi-toggle-item "Un PDF par dossier, dans un Zip" at bounding box center [664, 398] width 198 height 26
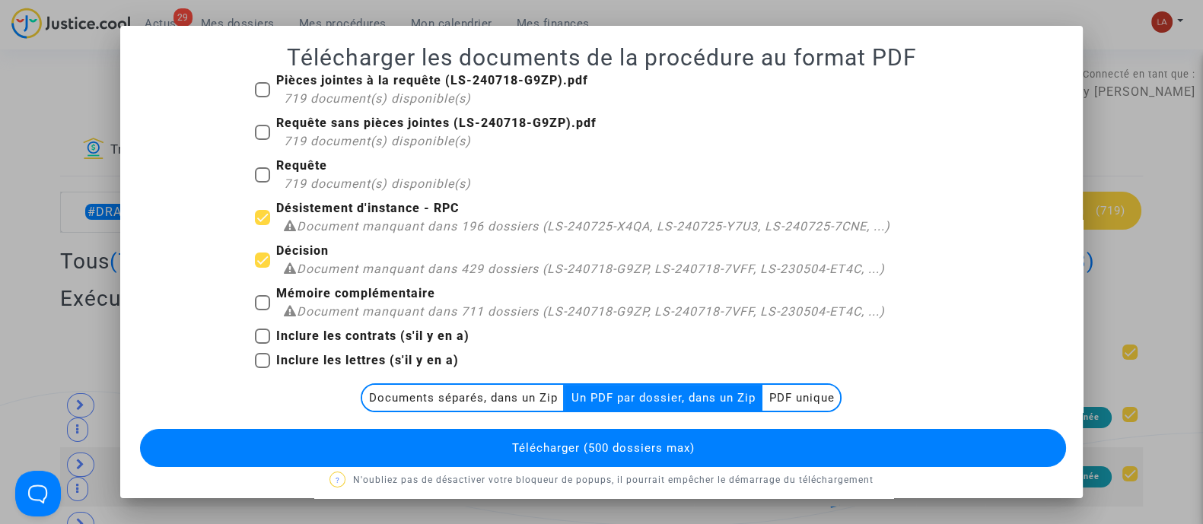
click at [680, 451] on span "Télécharger (500 dossiers max)" at bounding box center [602, 448] width 183 height 14
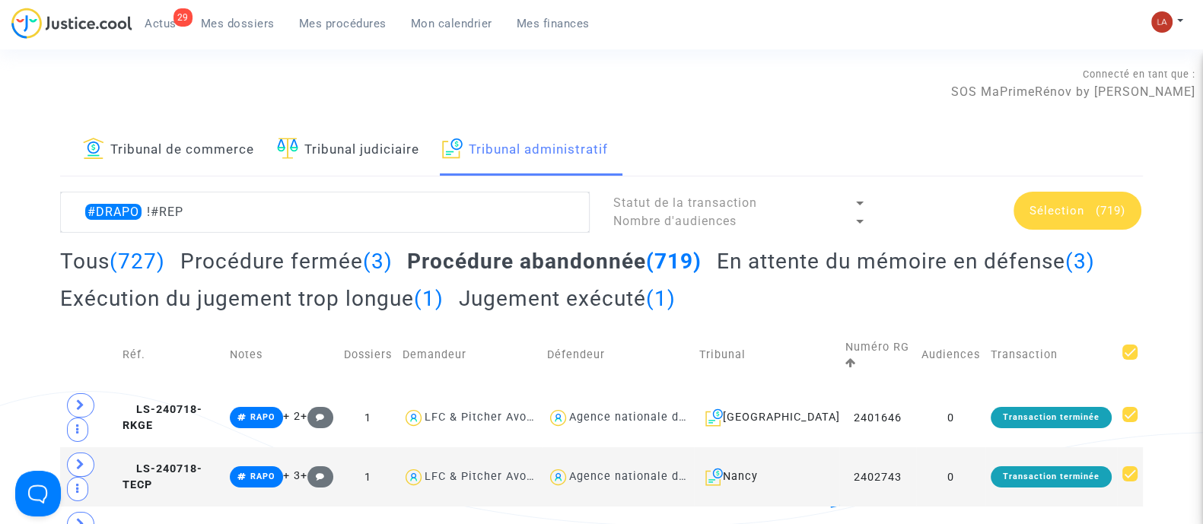
click at [1115, 195] on div "Sélection (719)" at bounding box center [1078, 211] width 128 height 38
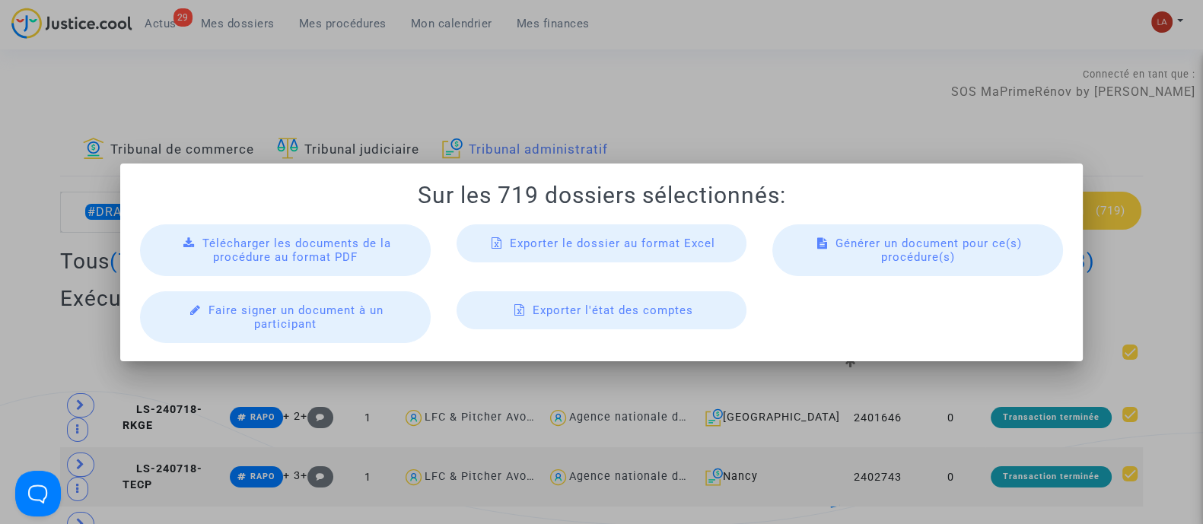
click at [324, 247] on span "Télécharger les documents de la procédure au format PDF" at bounding box center [296, 250] width 189 height 27
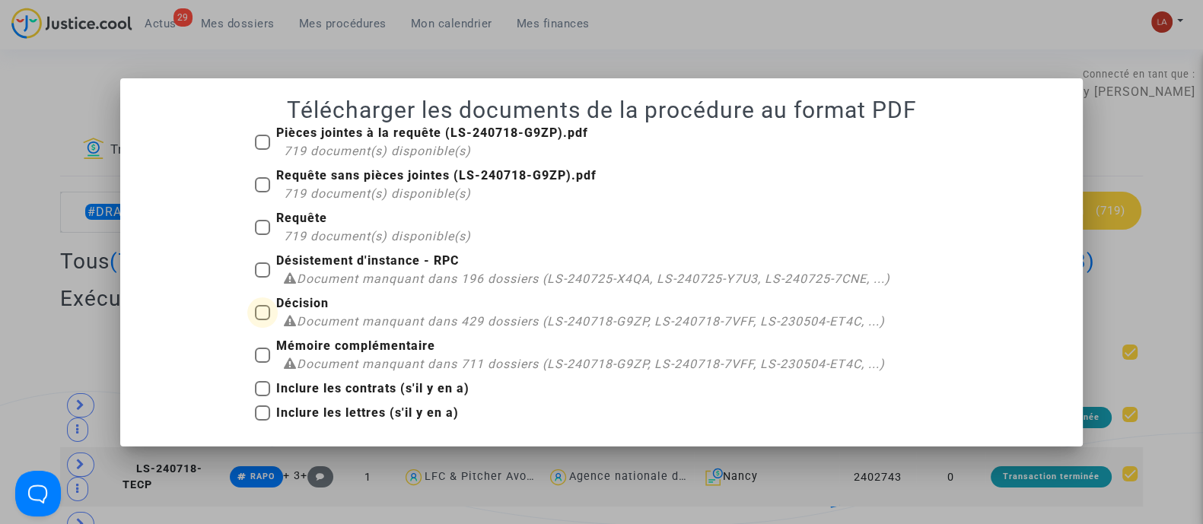
click at [346, 313] on div "Document manquant dans 429 dossiers (LS-240718-G9ZP, LS-240718-7VFF, LS-230504-…" at bounding box center [584, 322] width 601 height 18
click at [263, 320] on input "Décision Document manquant dans 429 dossiers (LS-240718-G9ZP, LS-240718-7VFF, L…" at bounding box center [262, 320] width 1 height 1
checkbox input "true"
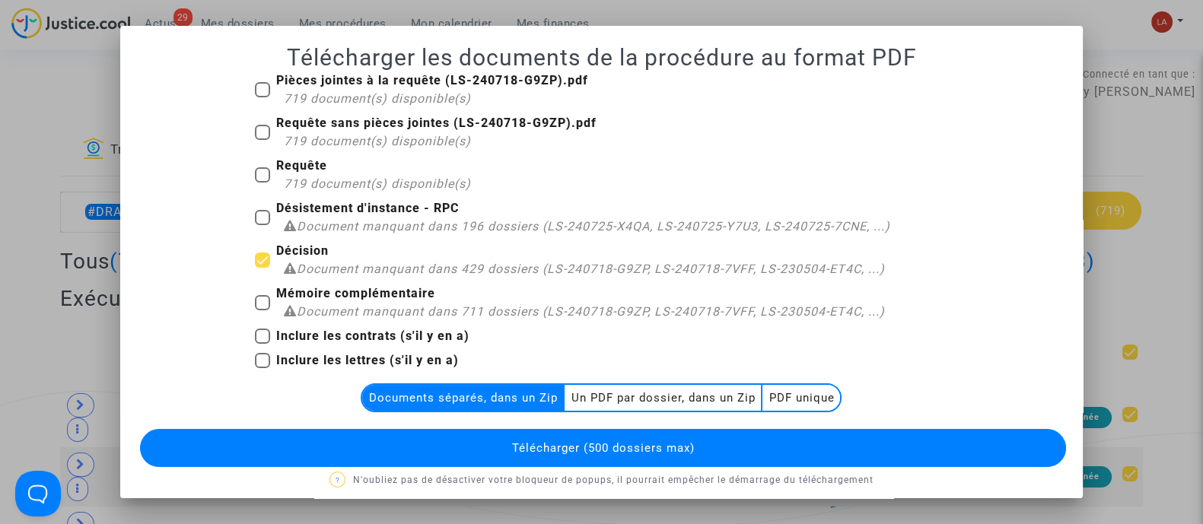
click at [689, 387] on multi-toggle-item "Un PDF par dossier, dans un Zip" at bounding box center [664, 398] width 198 height 26
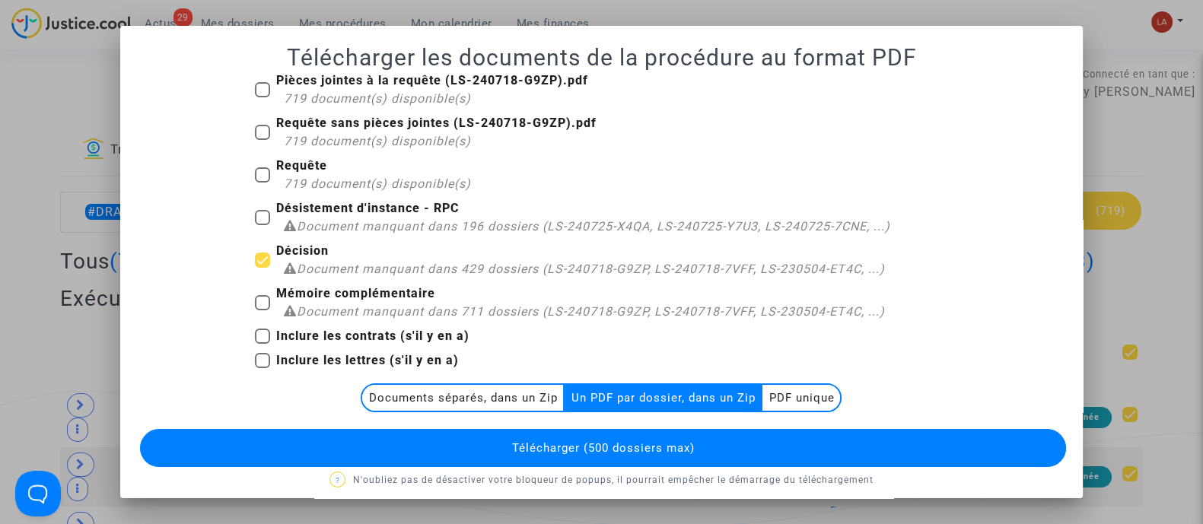
click at [670, 444] on span "Télécharger (500 dossiers max)" at bounding box center [602, 448] width 183 height 14
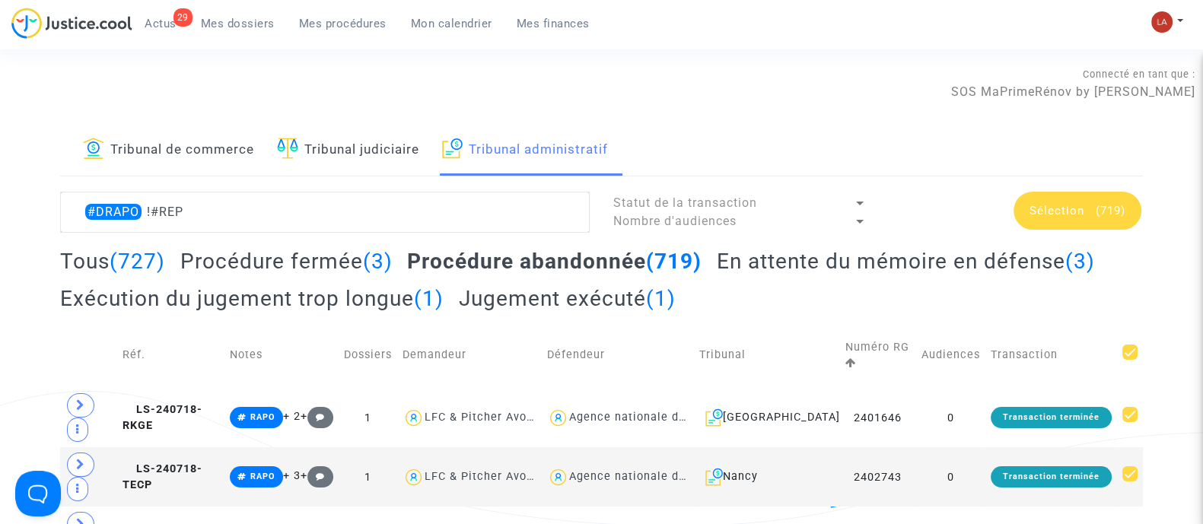
click at [1097, 208] on span "(719)" at bounding box center [1111, 211] width 30 height 14
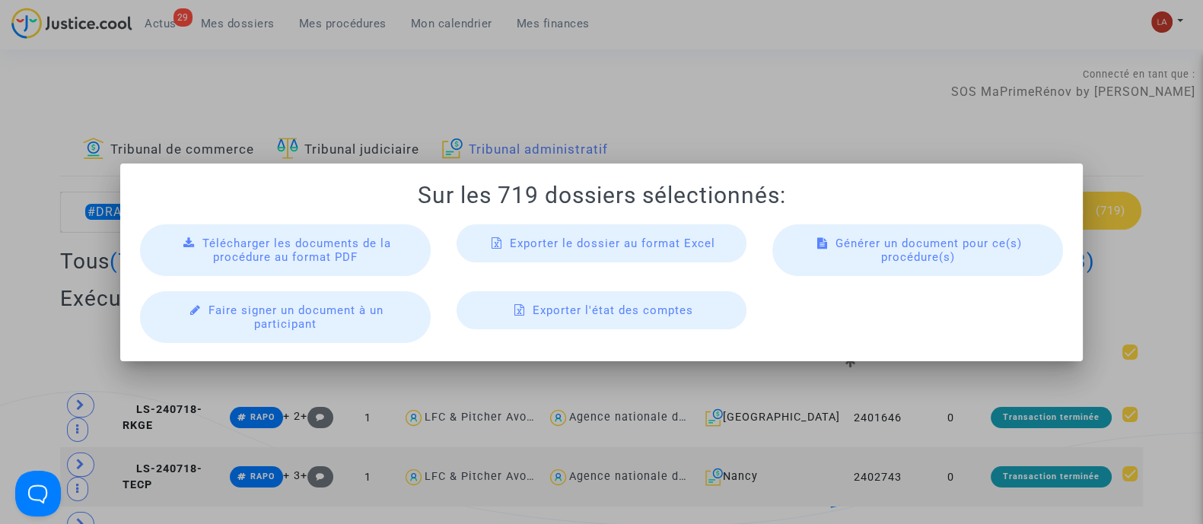
click at [285, 231] on div "Télécharger les documents de la procédure au format PDF" at bounding box center [285, 251] width 291 height 52
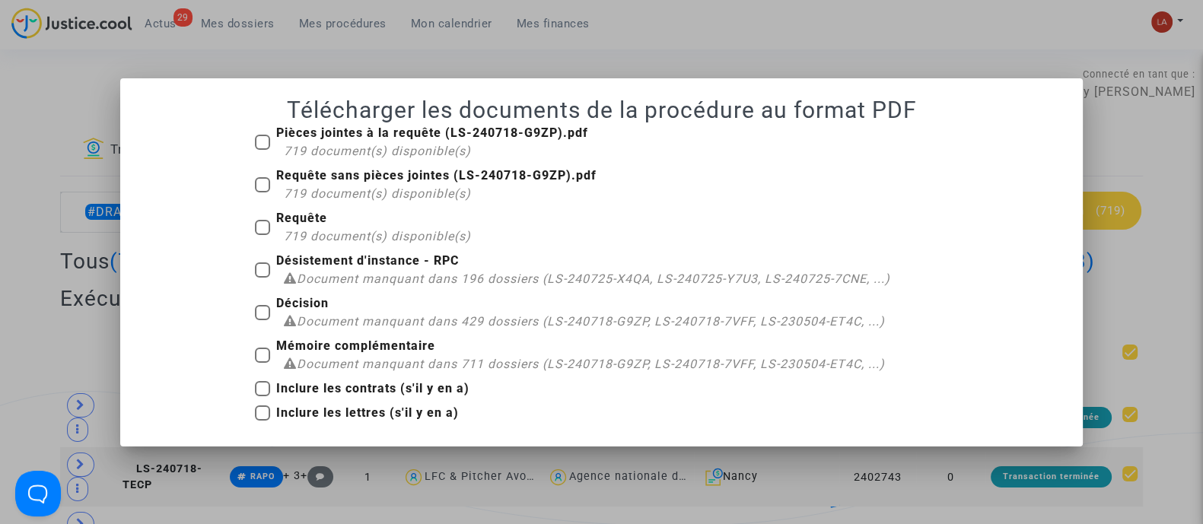
click at [291, 263] on b "Désistement d'instance - RPC" at bounding box center [367, 260] width 183 height 14
click at [263, 278] on input "Désistement d'instance - RPC Document manquant dans 196 dossiers (LS-240725-X4Q…" at bounding box center [262, 278] width 1 height 1
checkbox input "true"
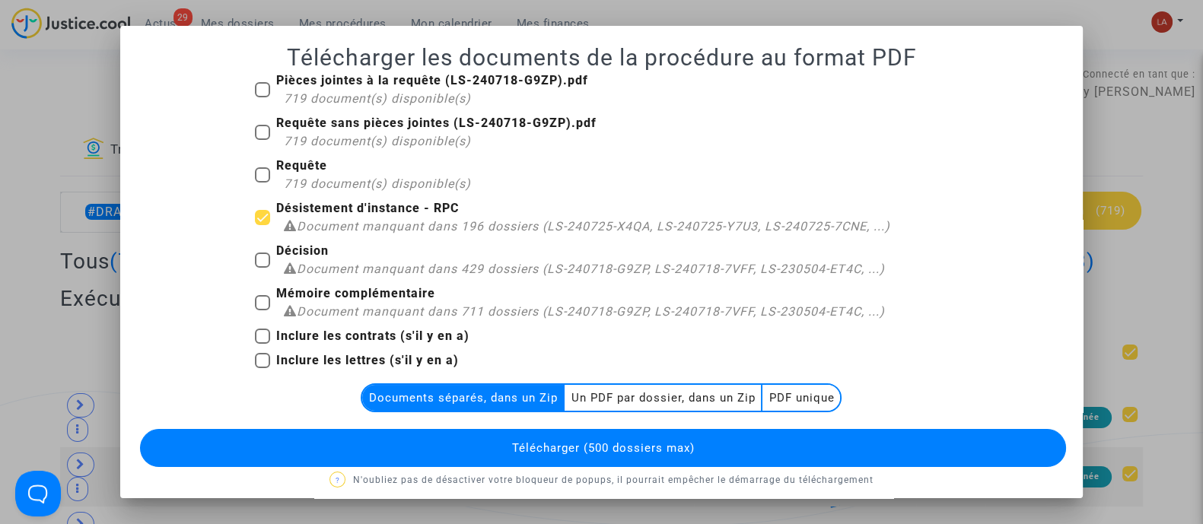
click at [661, 403] on multi-toggle-item "Un PDF par dossier, dans un Zip" at bounding box center [664, 398] width 198 height 26
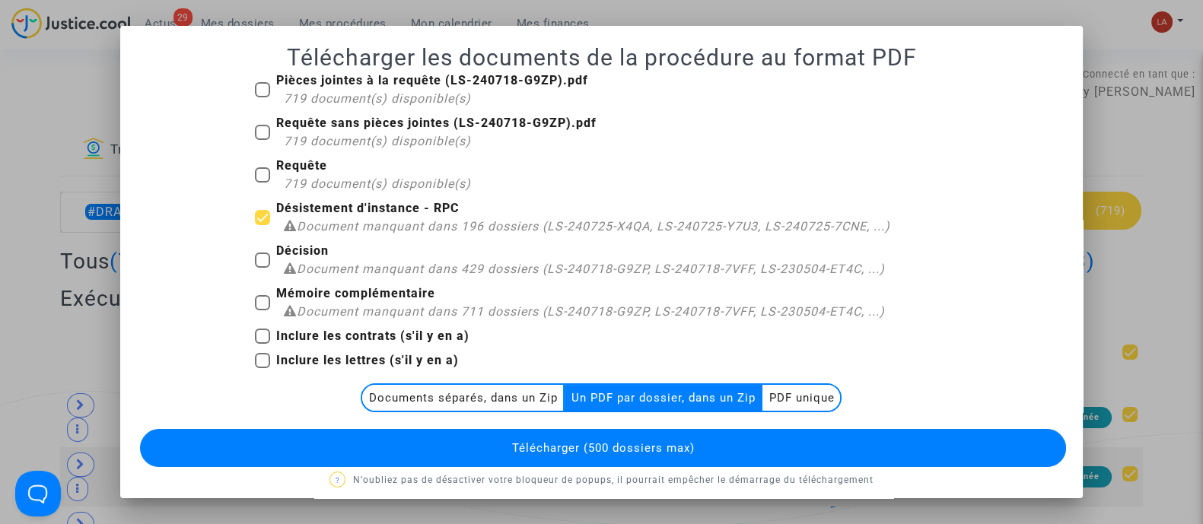
click at [704, 447] on button "Télécharger (500 dossiers max)" at bounding box center [603, 448] width 926 height 38
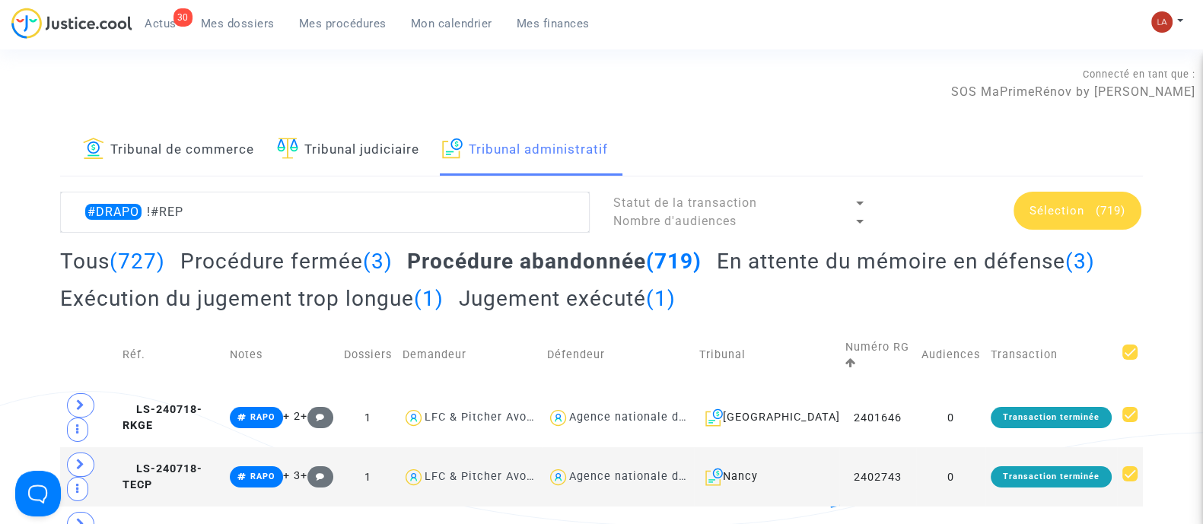
drag, startPoint x: 327, startPoint y: 298, endPoint x: 345, endPoint y: 306, distance: 19.1
click at [327, 298] on h2 "Exécution du jugement trop longue (1)" at bounding box center [252, 298] width 384 height 27
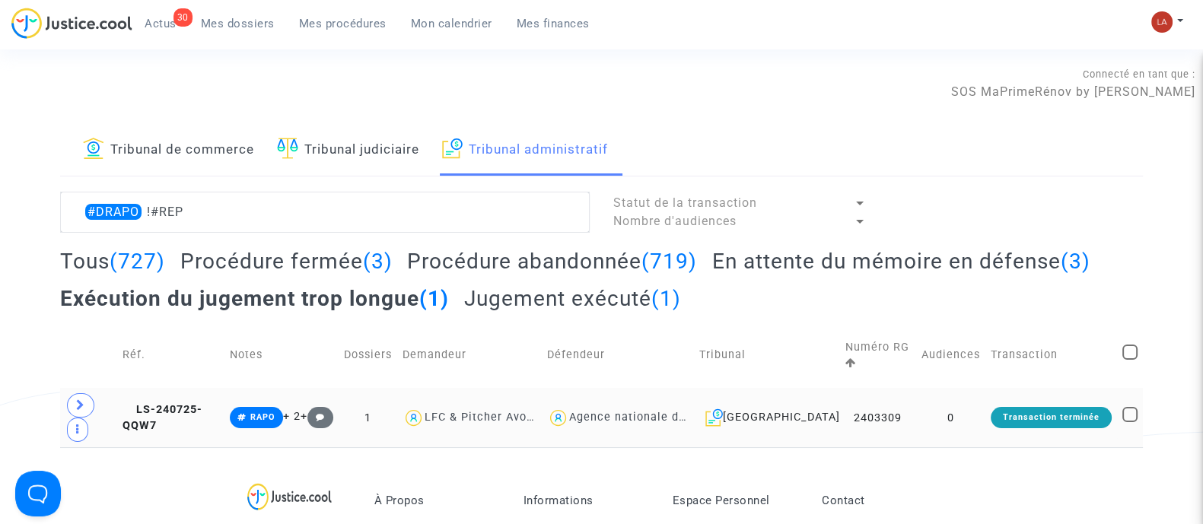
drag, startPoint x: 251, startPoint y: 404, endPoint x: 121, endPoint y: 397, distance: 130.3
click at [121, 397] on tr "LS-240725-QQW7 RAPO + 2 + 1 LFC & Pitcher Avocat Agence nationale de l'habitat …" at bounding box center [601, 417] width 1083 height 59
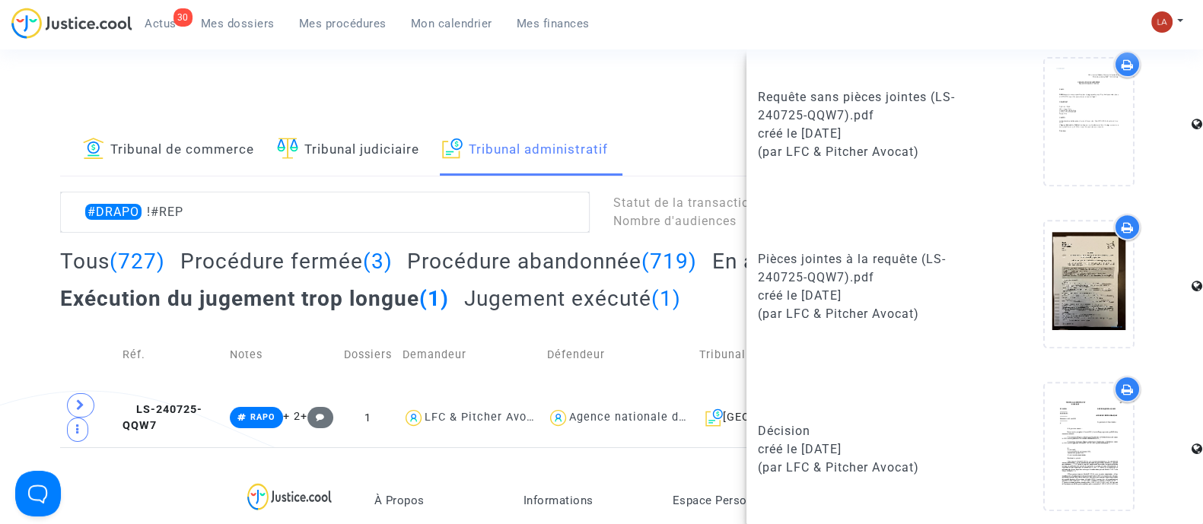
scroll to position [1036, 0]
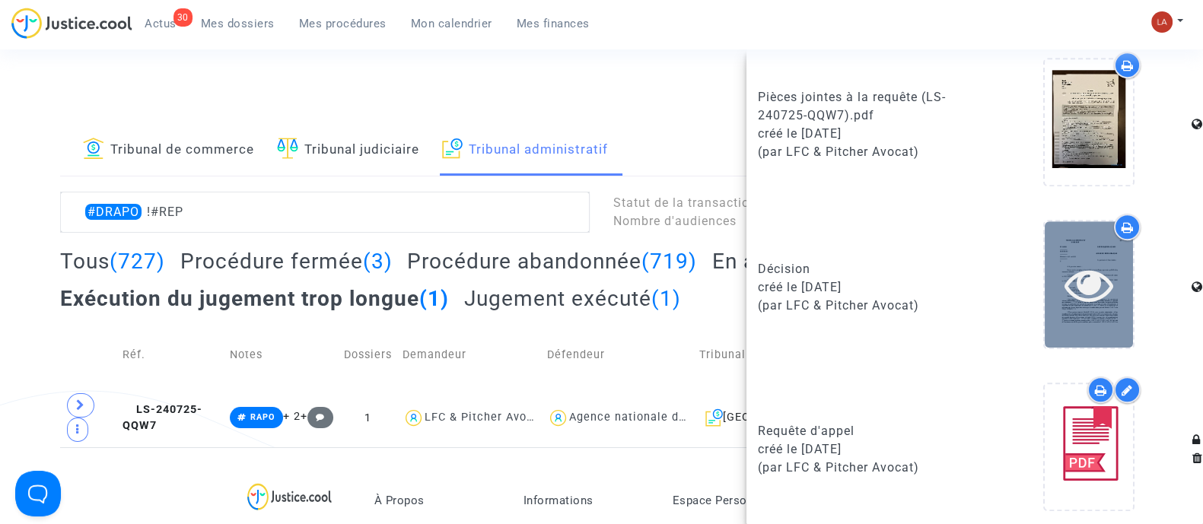
click at [1093, 284] on icon at bounding box center [1089, 284] width 49 height 49
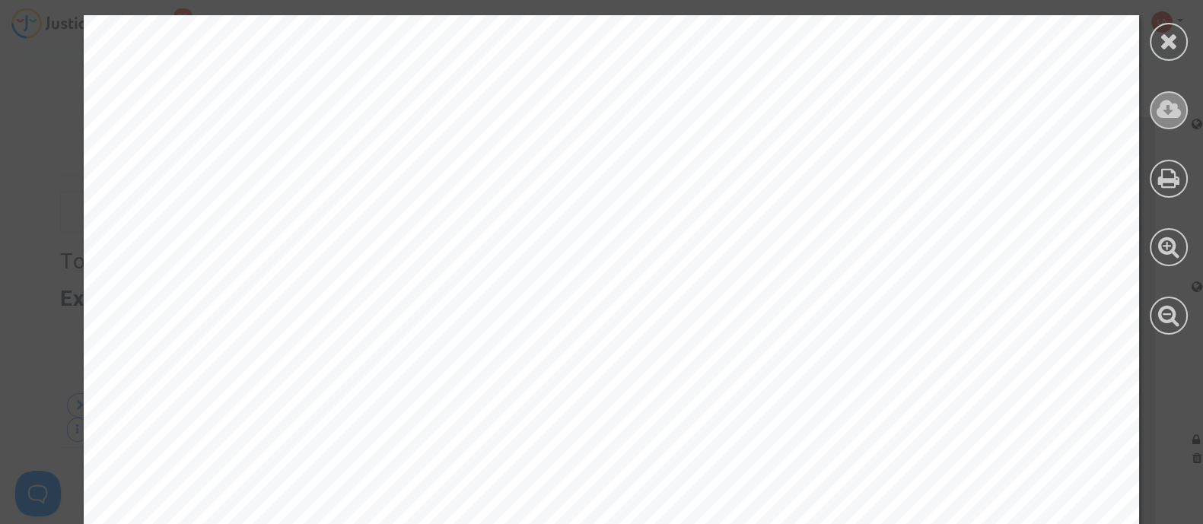
click at [1180, 103] on icon at bounding box center [1169, 109] width 25 height 23
drag, startPoint x: 1155, startPoint y: 21, endPoint x: 1160, endPoint y: 38, distance: 18.1
click at [1160, 35] on div at bounding box center [1169, 175] width 68 height 350
click at [1160, 38] on icon at bounding box center [1169, 41] width 19 height 23
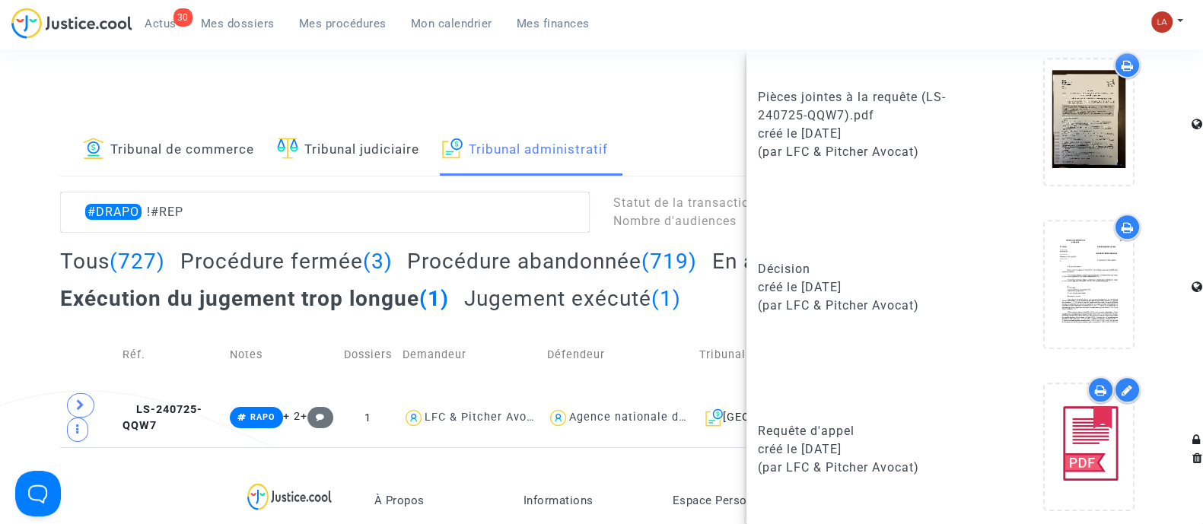
click at [561, 298] on h2 "Jugement exécuté (1)" at bounding box center [572, 298] width 217 height 27
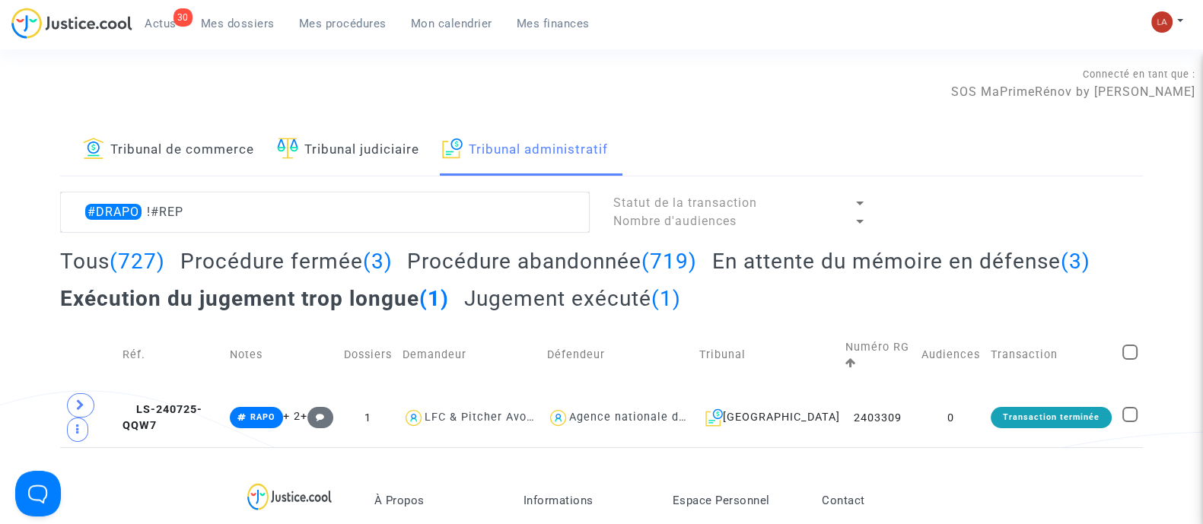
scroll to position [0, 0]
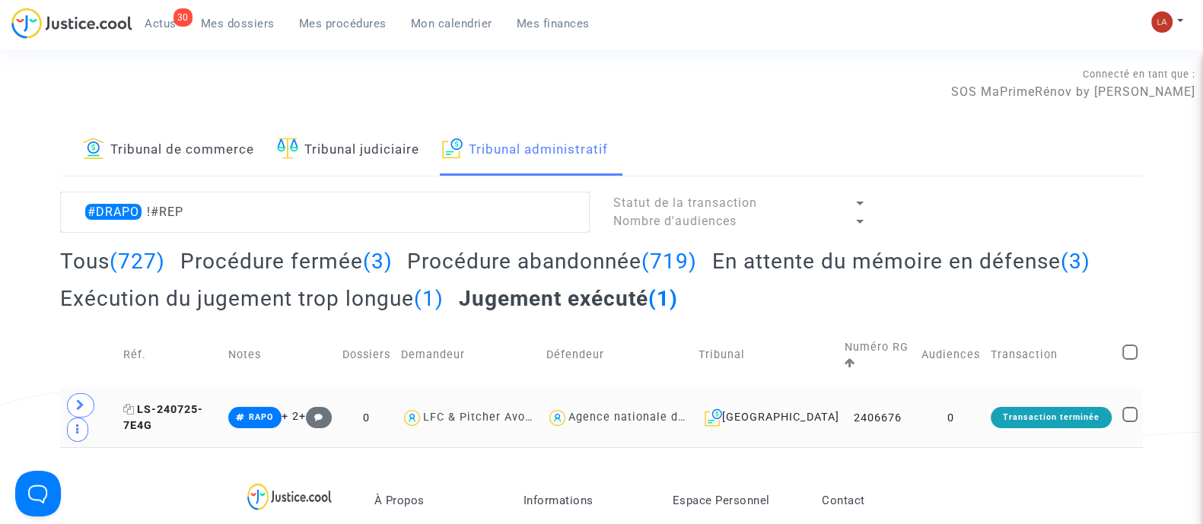
click at [135, 406] on icon at bounding box center [128, 409] width 11 height 11
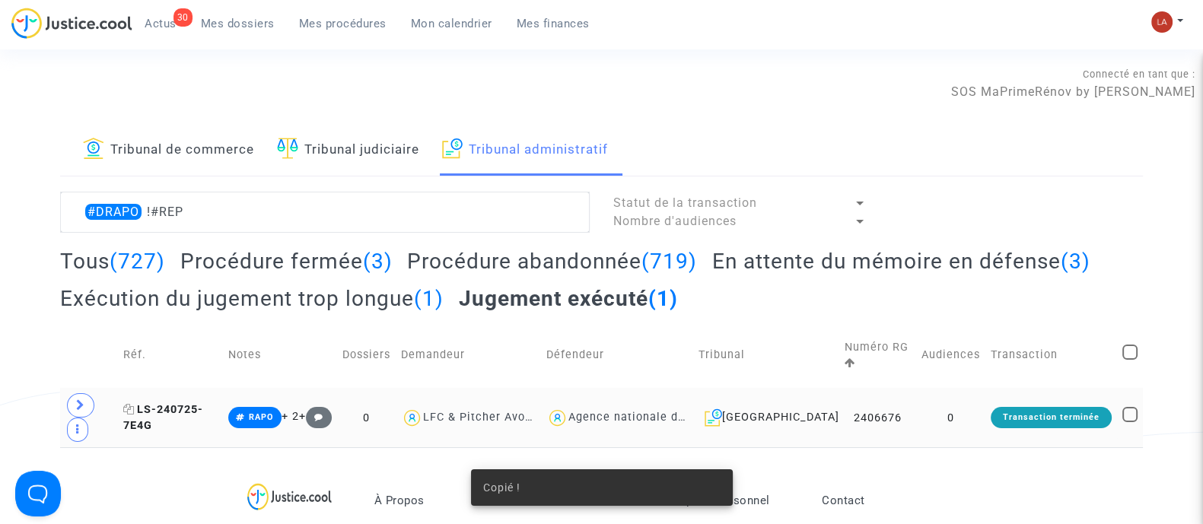
click at [193, 409] on span "LS-240725-7E4G" at bounding box center [163, 418] width 80 height 30
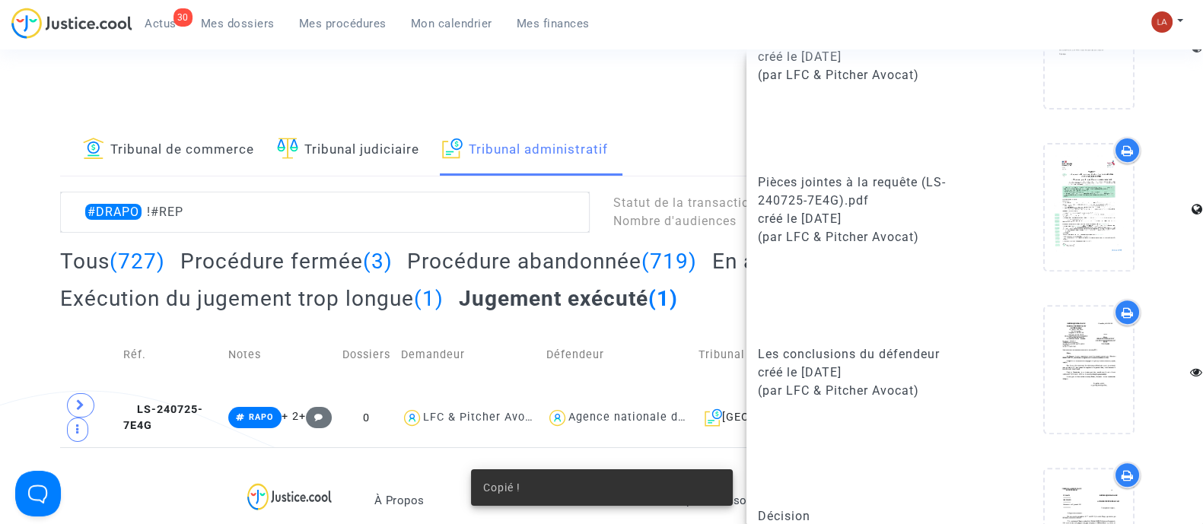
scroll to position [879, 0]
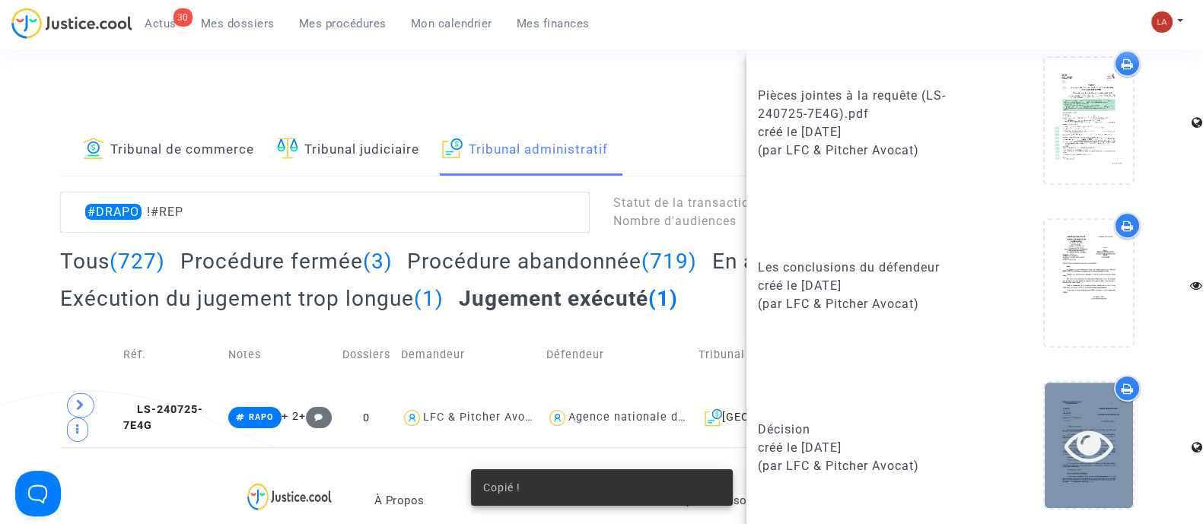
click at [1065, 425] on icon at bounding box center [1089, 445] width 49 height 49
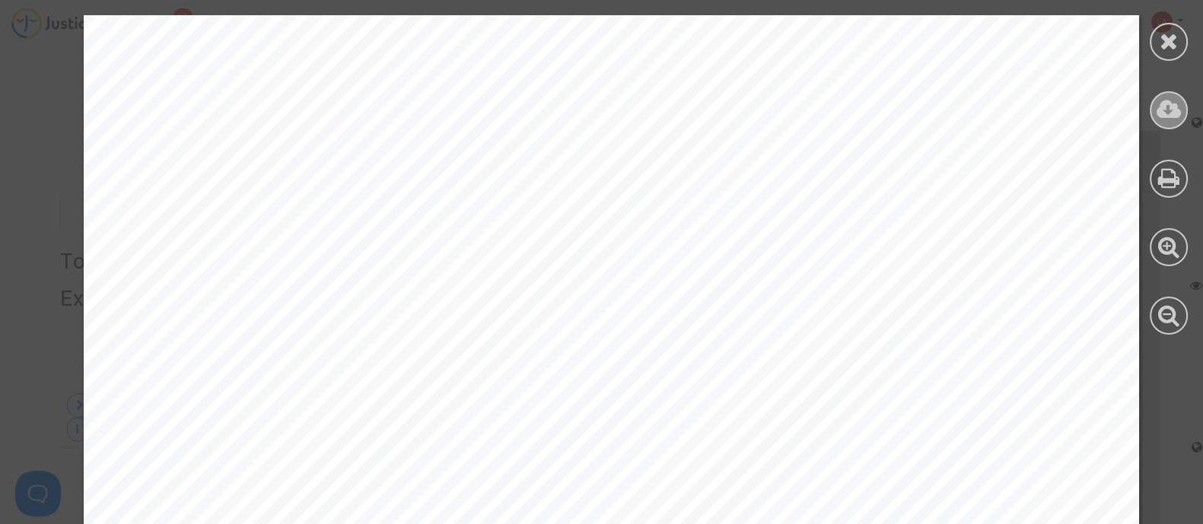
click at [1169, 116] on icon at bounding box center [1169, 109] width 25 height 23
click at [1160, 53] on div at bounding box center [1169, 42] width 38 height 38
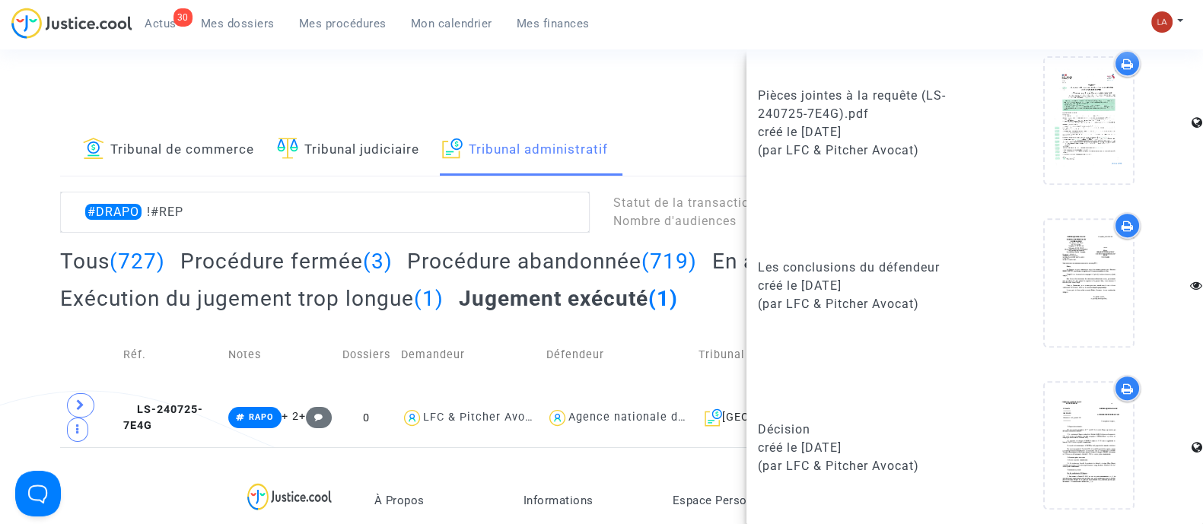
drag, startPoint x: 580, startPoint y: 41, endPoint x: 604, endPoint y: 58, distance: 28.9
click at [580, 44] on div "30 Actus Mes dossiers Mes procédures Mon calendrier Mes finances" at bounding box center [306, 29] width 591 height 42
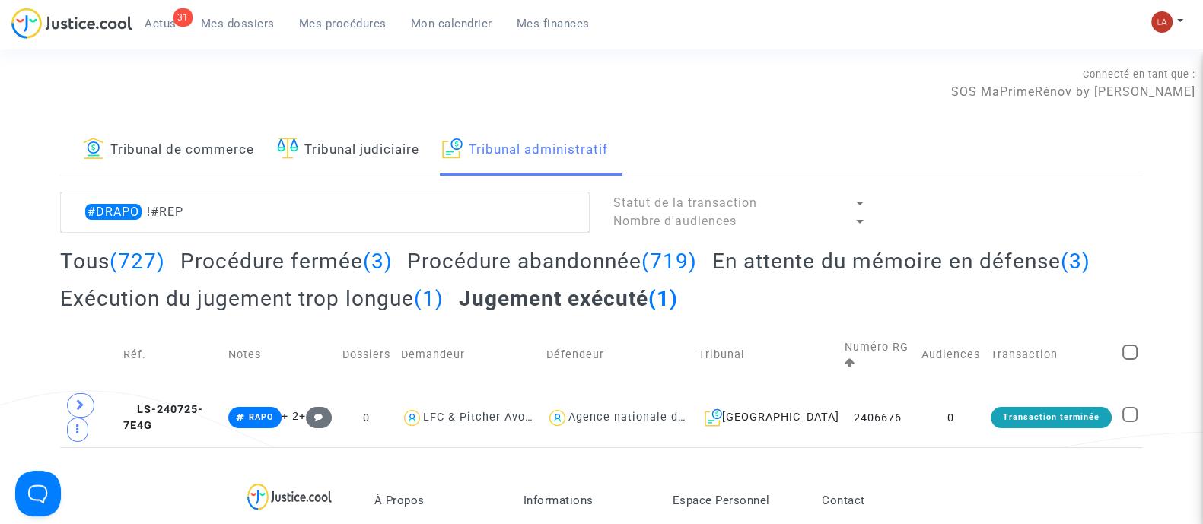
click at [334, 263] on h2 "Procédure fermée (3)" at bounding box center [286, 261] width 212 height 27
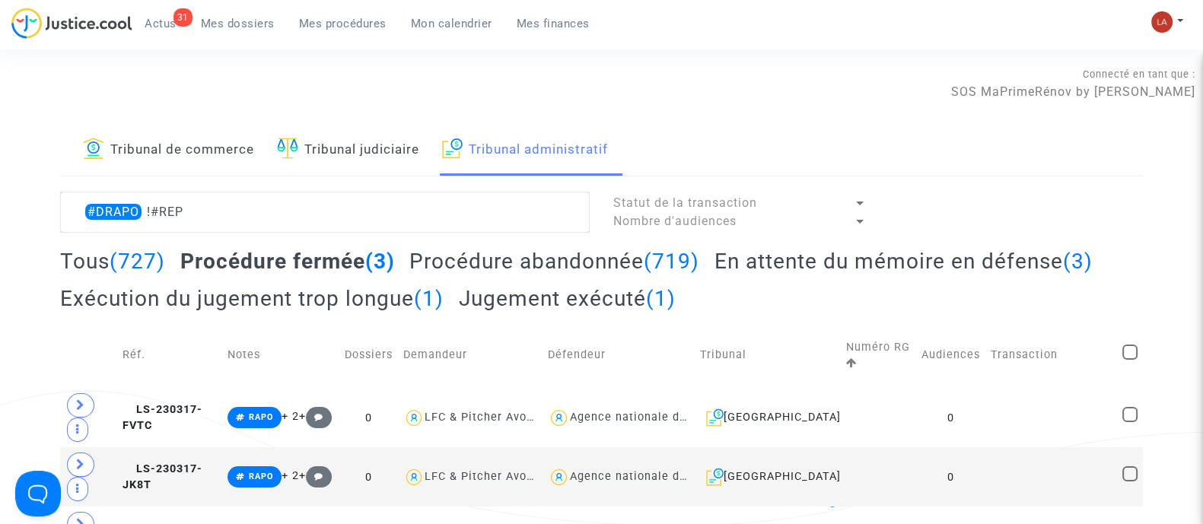
click at [1132, 345] on span at bounding box center [1130, 352] width 15 height 15
click at [1130, 360] on input "checkbox" at bounding box center [1129, 360] width 1 height 1
checkbox input "true"
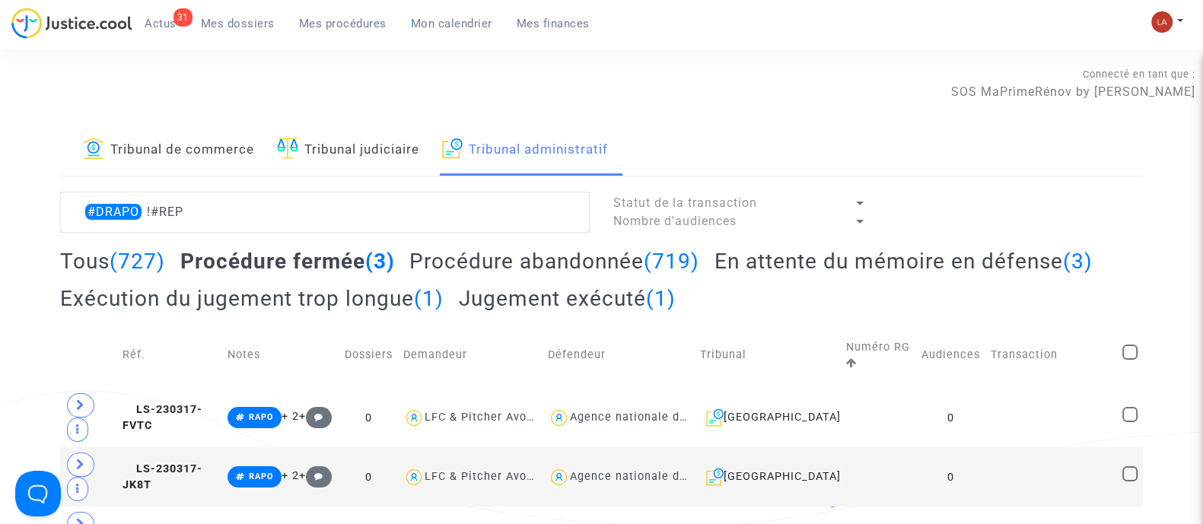
checkbox input "true"
click at [1088, 209] on span "Sélection" at bounding box center [1070, 211] width 55 height 14
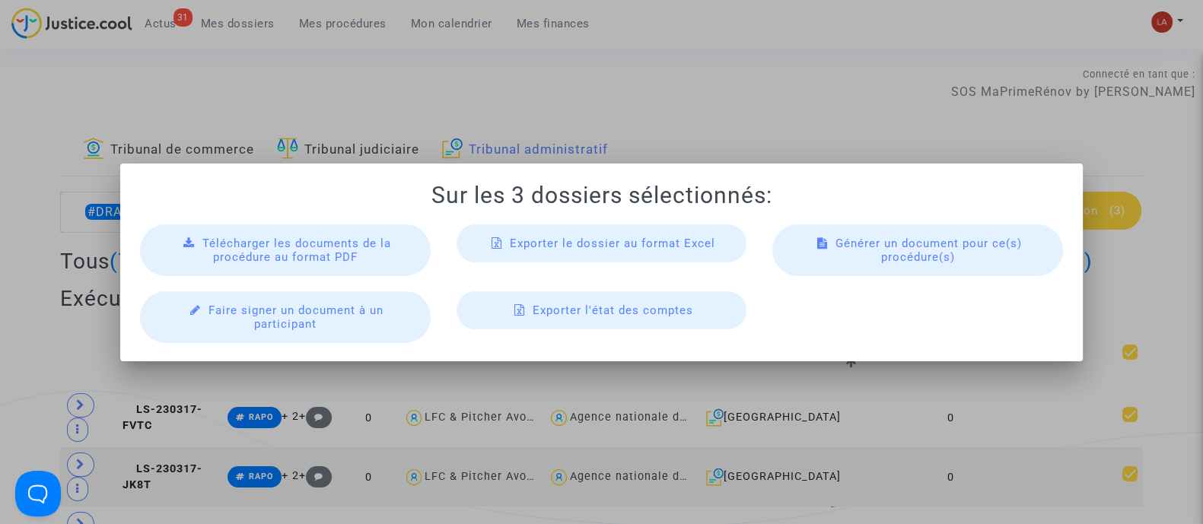
click at [209, 252] on span "Télécharger les documents de la procédure au format PDF" at bounding box center [296, 250] width 189 height 27
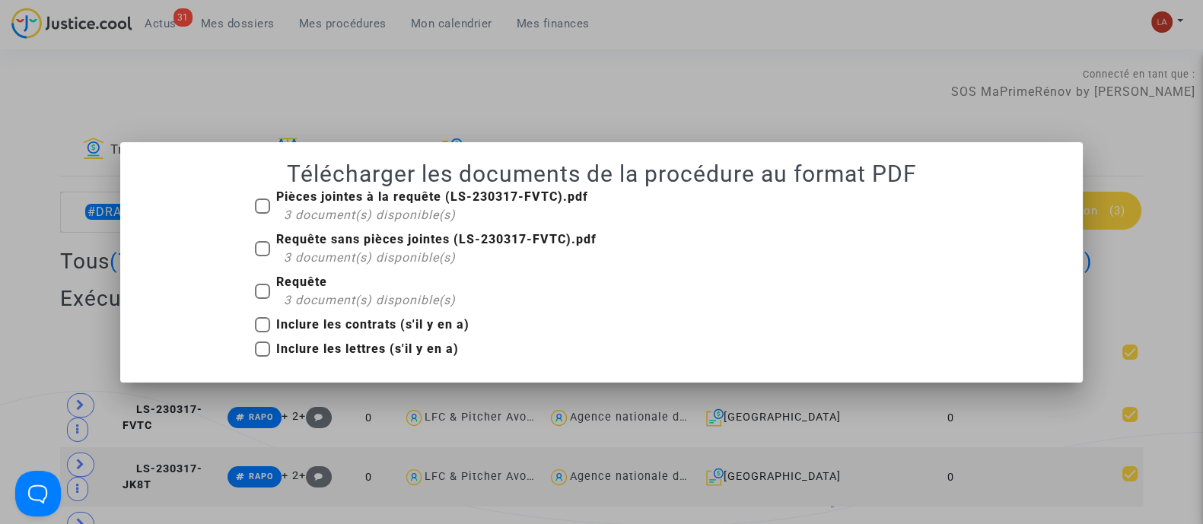
click at [642, 58] on div at bounding box center [601, 262] width 1203 height 524
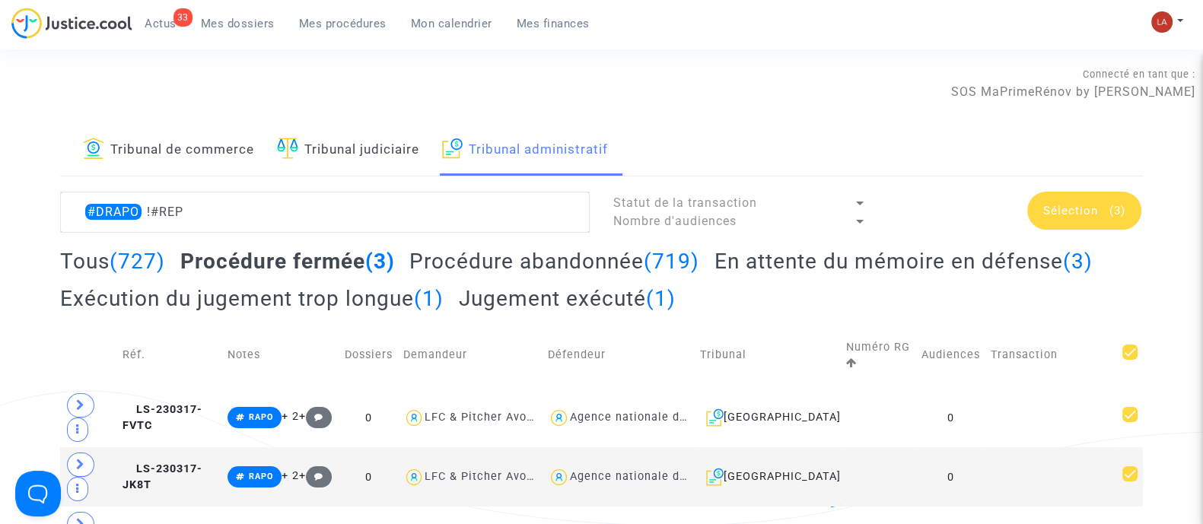
drag, startPoint x: 137, startPoint y: 15, endPoint x: 171, endPoint y: 17, distance: 34.3
click at [138, 15] on link "33 Actus" at bounding box center [160, 23] width 56 height 23
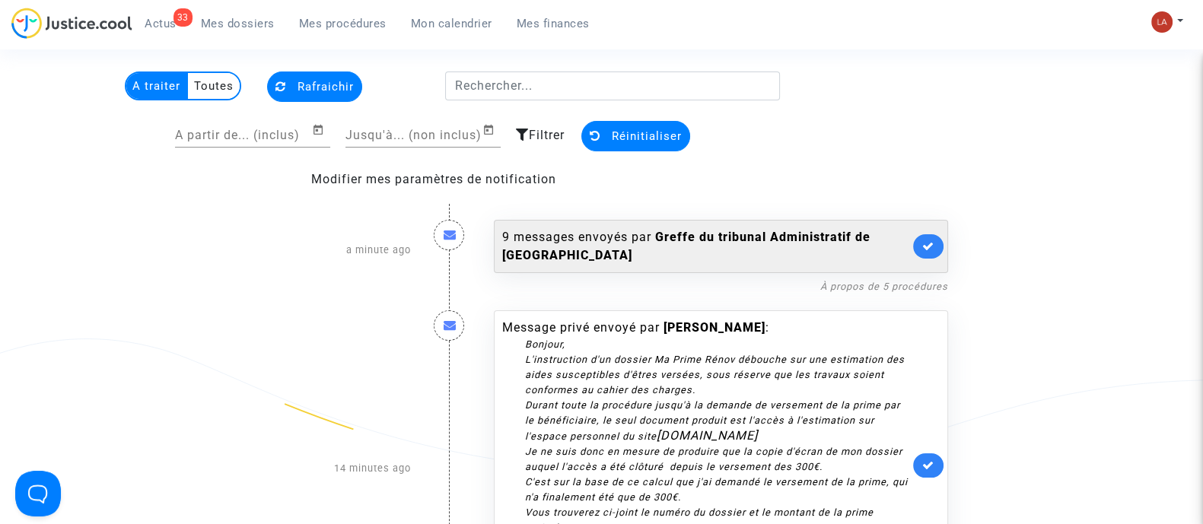
scroll to position [94, 0]
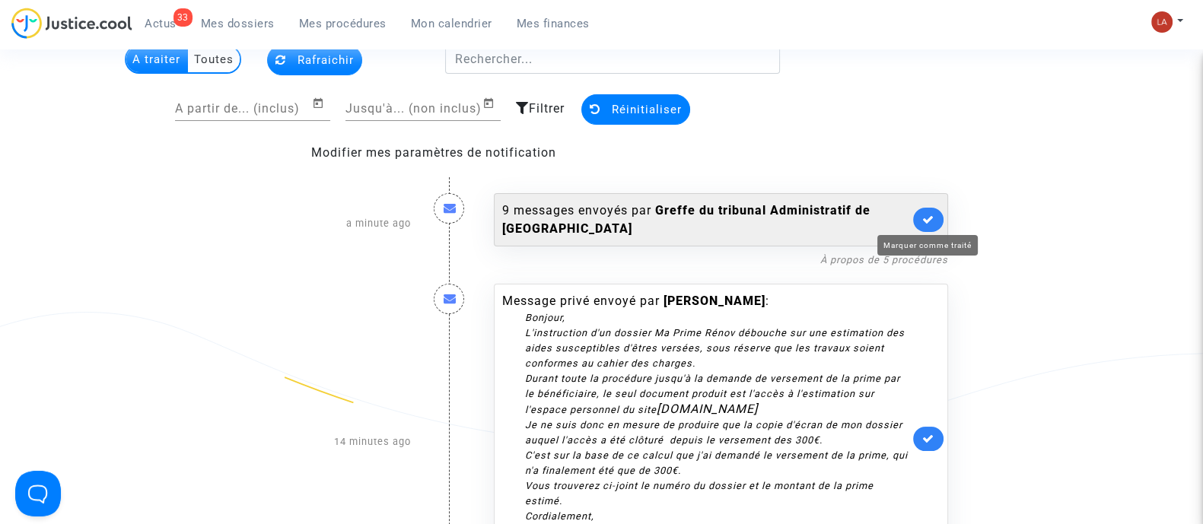
click at [928, 220] on icon at bounding box center [928, 219] width 12 height 11
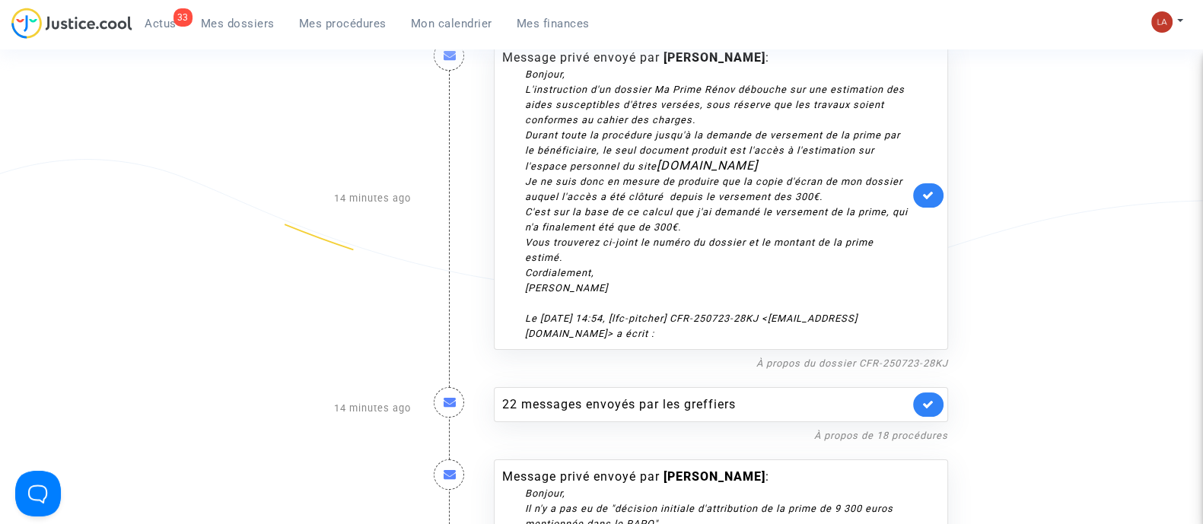
scroll to position [285, 0]
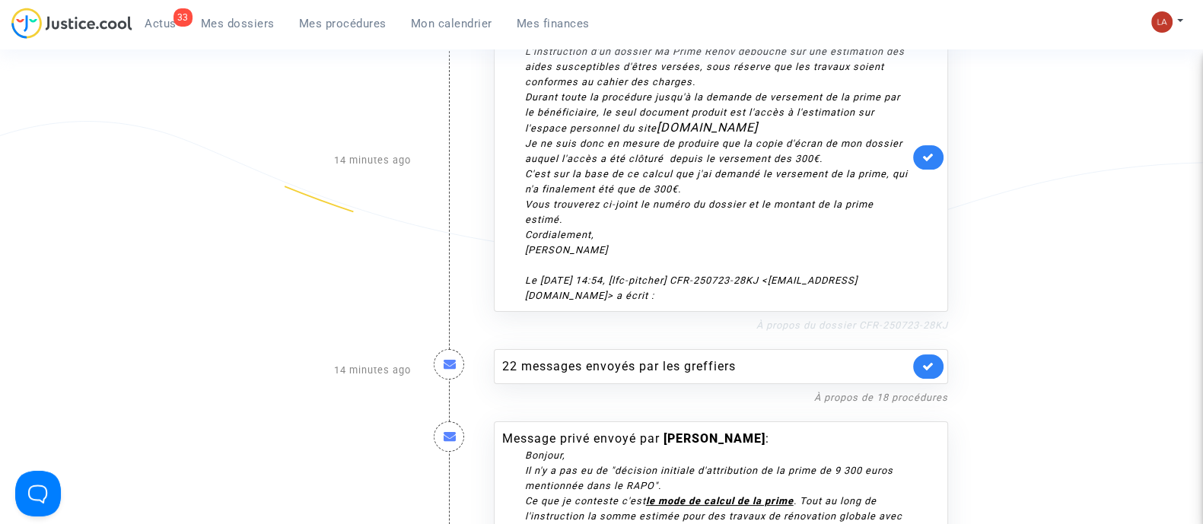
click at [925, 320] on link "À propos du dossier CFR-250723-28KJ" at bounding box center [852, 325] width 192 height 11
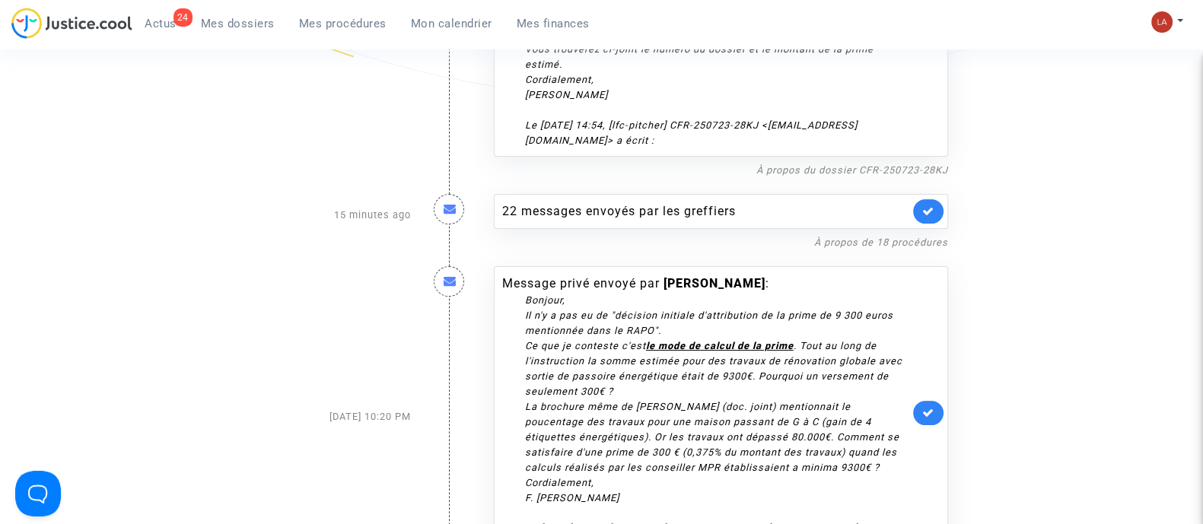
scroll to position [571, 0]
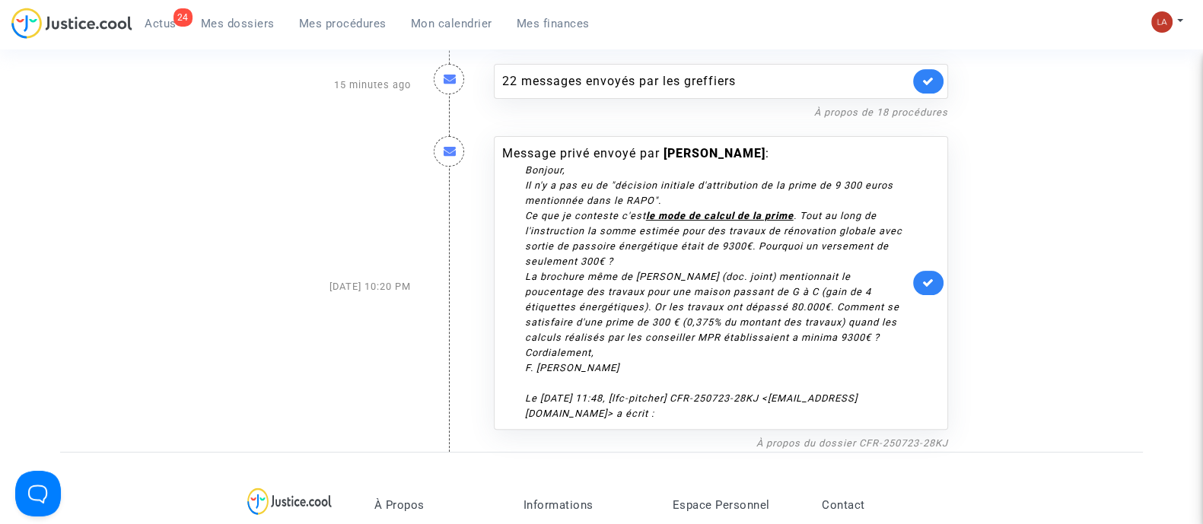
click at [948, 276] on div "Message privé envoyé par [PERSON_NAME] : [PERSON_NAME], Il n'y a pas eu de "déc…" at bounding box center [721, 286] width 477 height 331
click at [935, 271] on link at bounding box center [928, 283] width 30 height 24
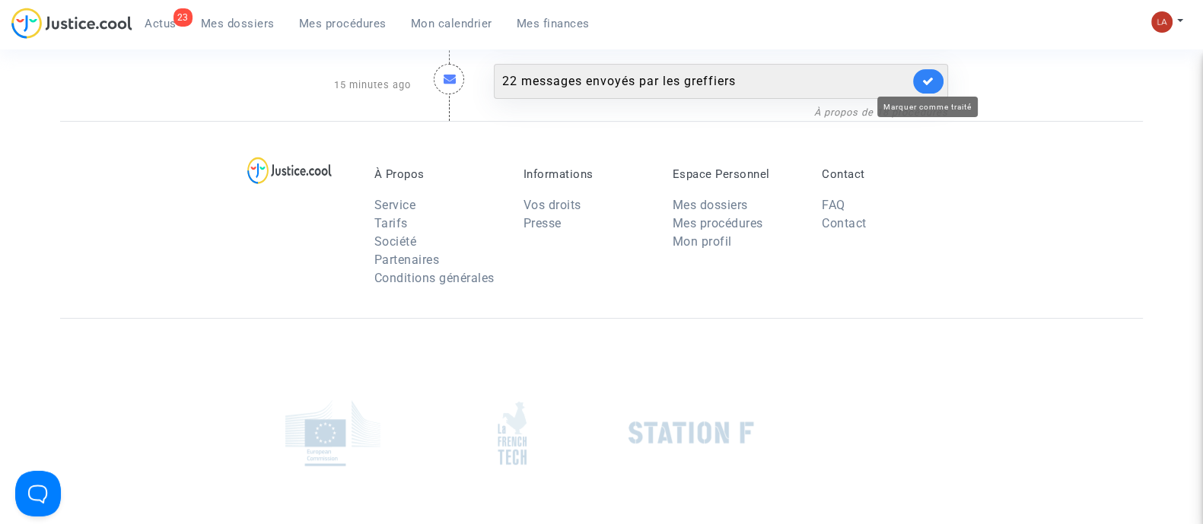
click at [932, 78] on icon at bounding box center [928, 80] width 12 height 11
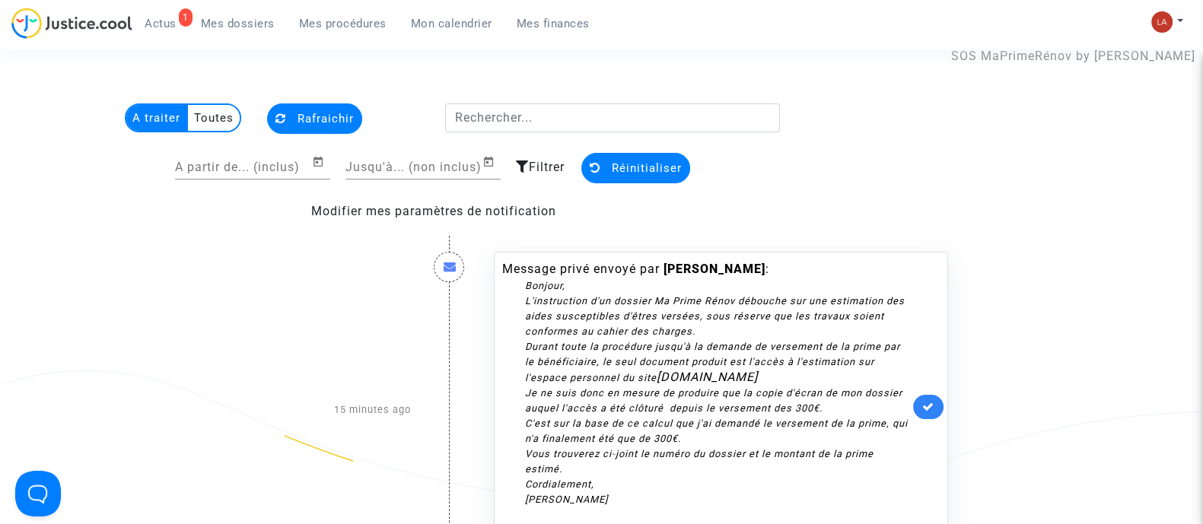
scroll to position [0, 0]
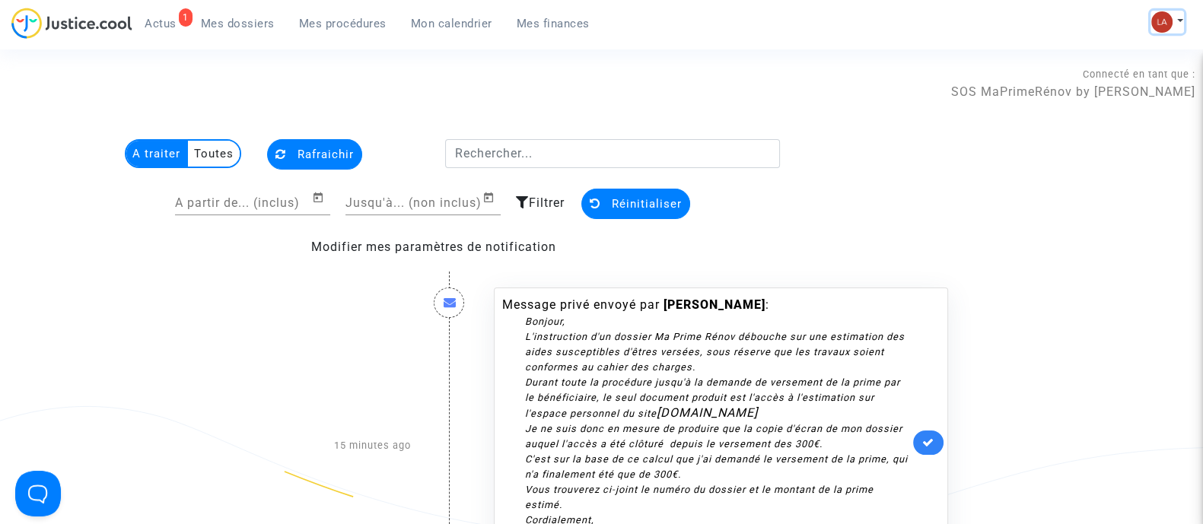
click at [1168, 16] on img at bounding box center [1161, 21] width 21 height 21
click at [1122, 76] on link "Changer de compte" at bounding box center [1107, 78] width 154 height 24
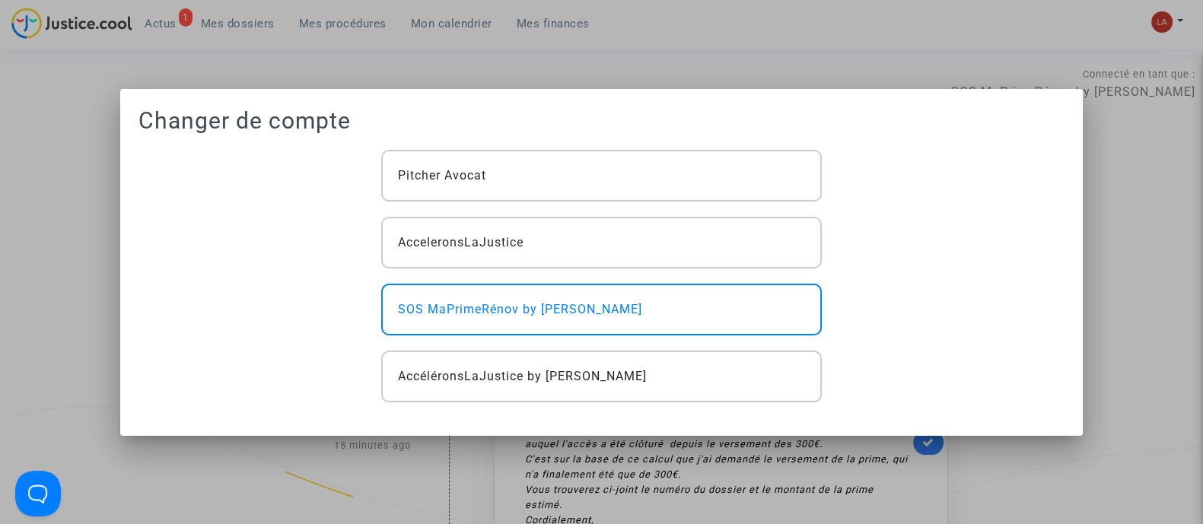
click at [496, 211] on div "Pitcher Avocat AcceleronsLaJustice SOS MaPrimeRénov by Pitcher Avocat Accéléron…" at bounding box center [601, 276] width 463 height 253
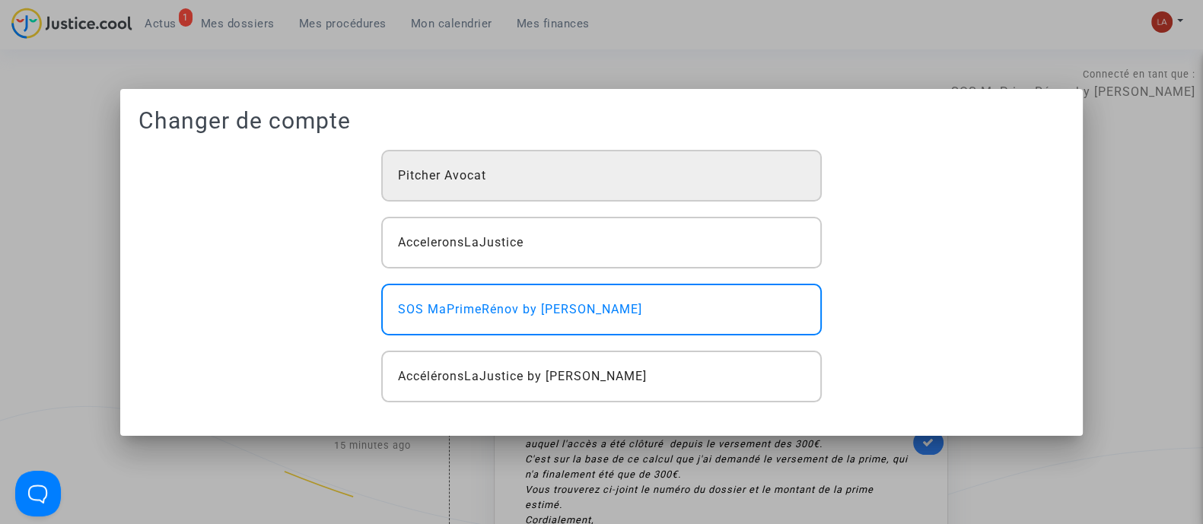
click at [508, 179] on div "Pitcher Avocat" at bounding box center [601, 176] width 440 height 52
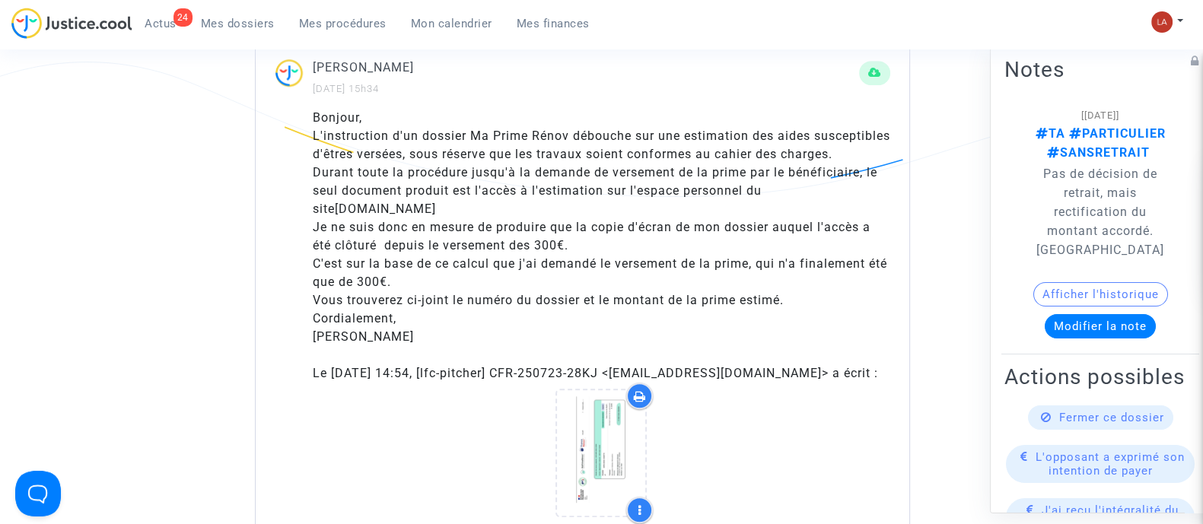
scroll to position [1142, 0]
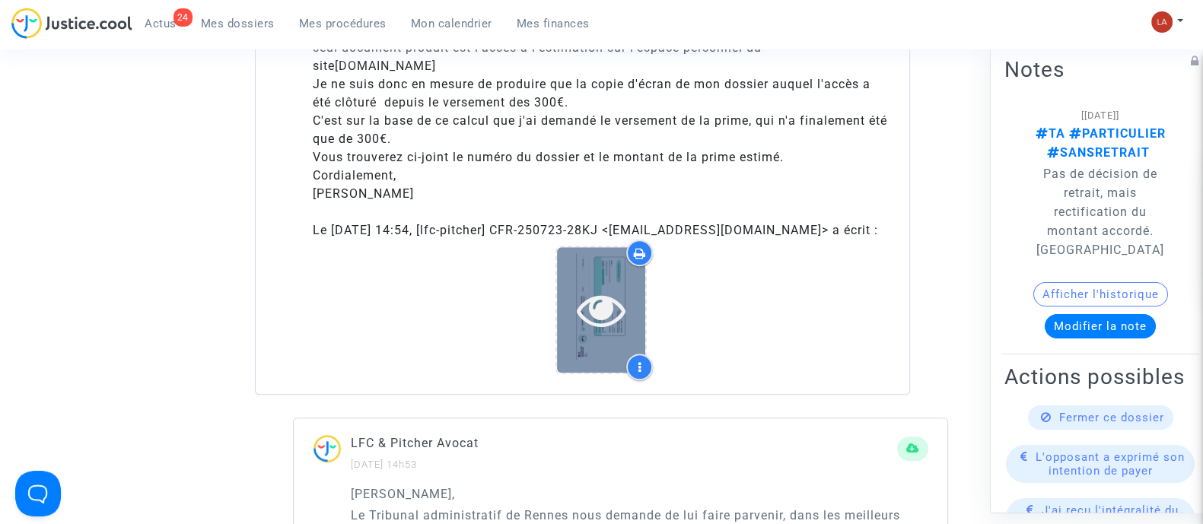
click at [578, 373] on div at bounding box center [601, 310] width 88 height 126
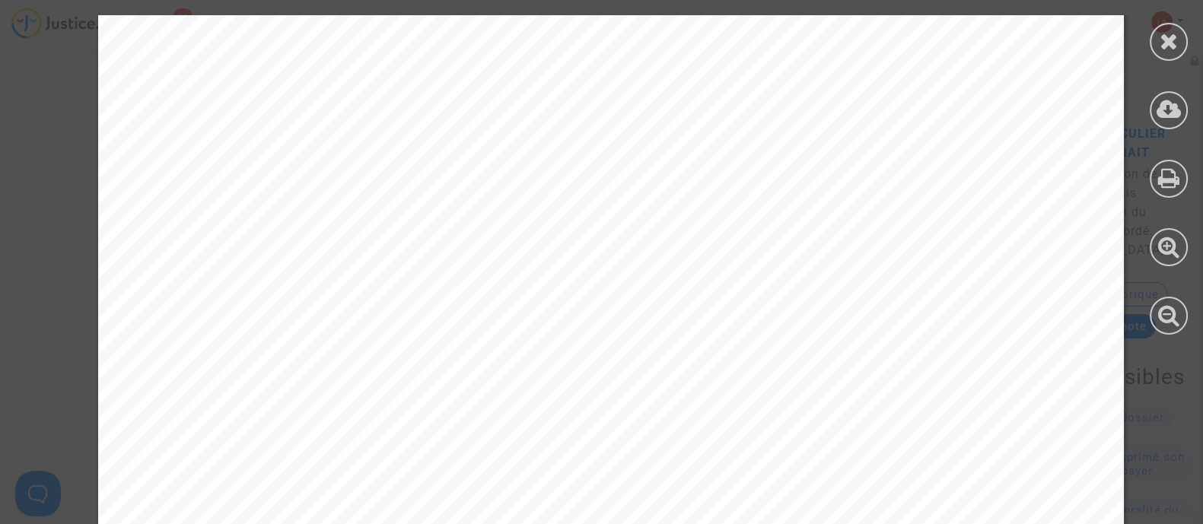
scroll to position [965, 0]
